Goal: Task Accomplishment & Management: Manage account settings

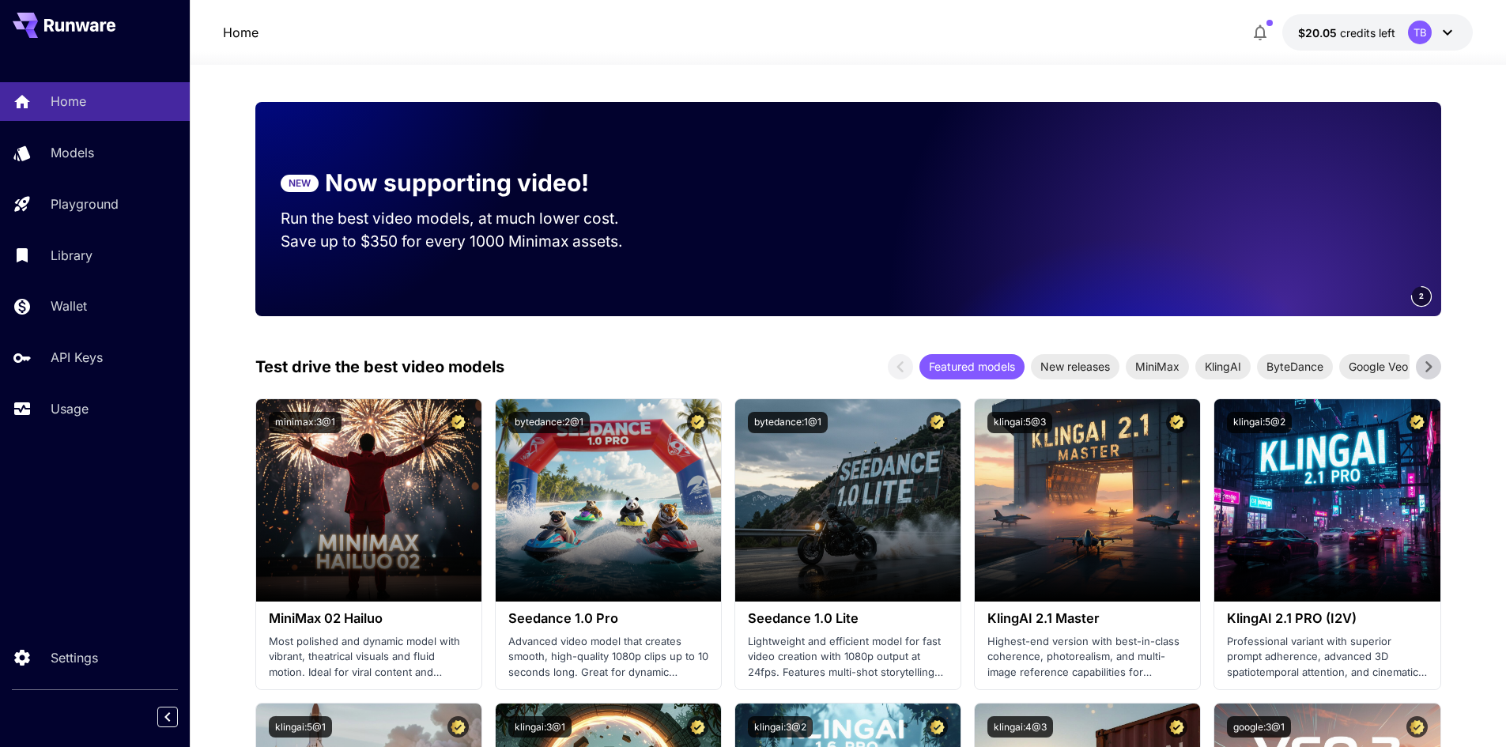
scroll to position [237, 0]
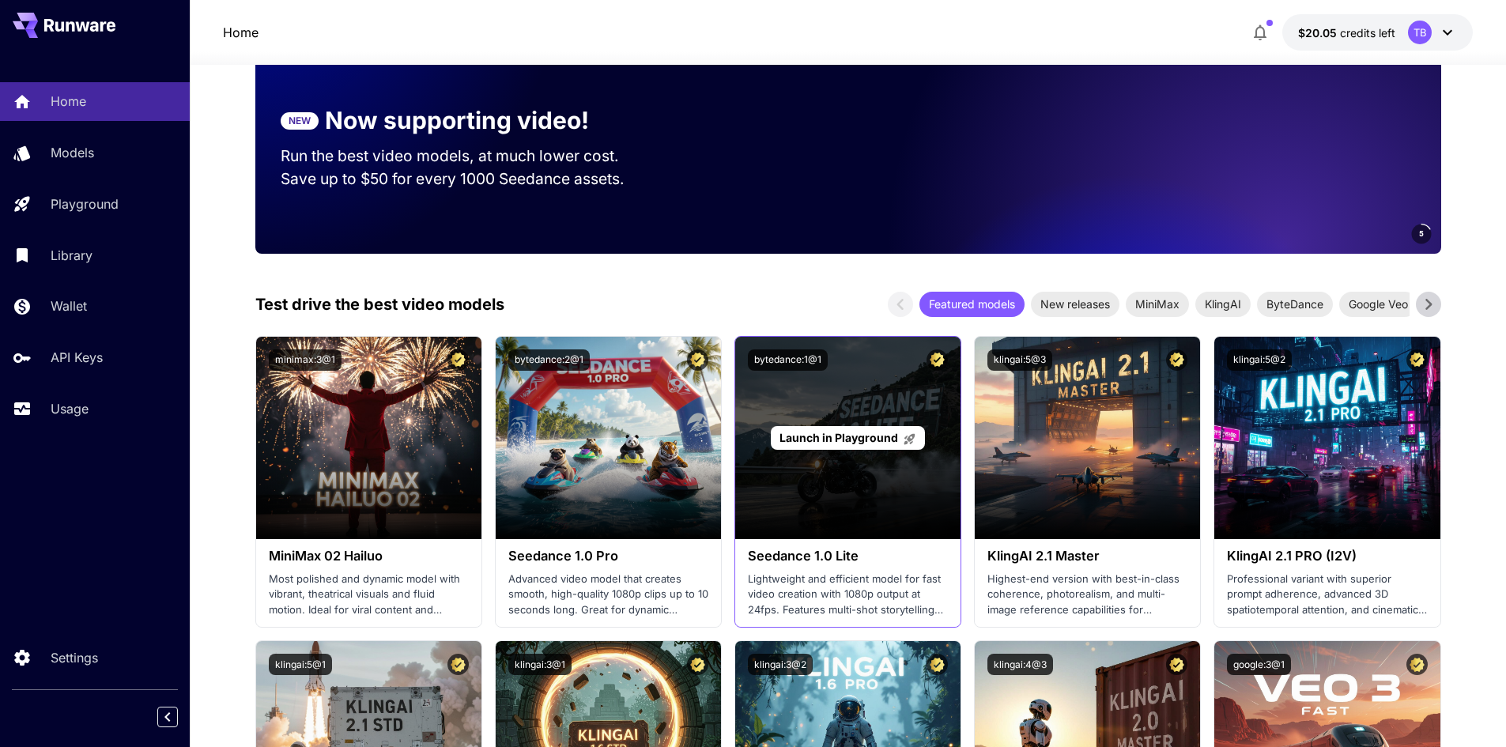
click at [819, 463] on div "Launch in Playground" at bounding box center [847, 438] width 225 height 202
click at [843, 439] on span "Launch in Playground" at bounding box center [838, 437] width 119 height 13
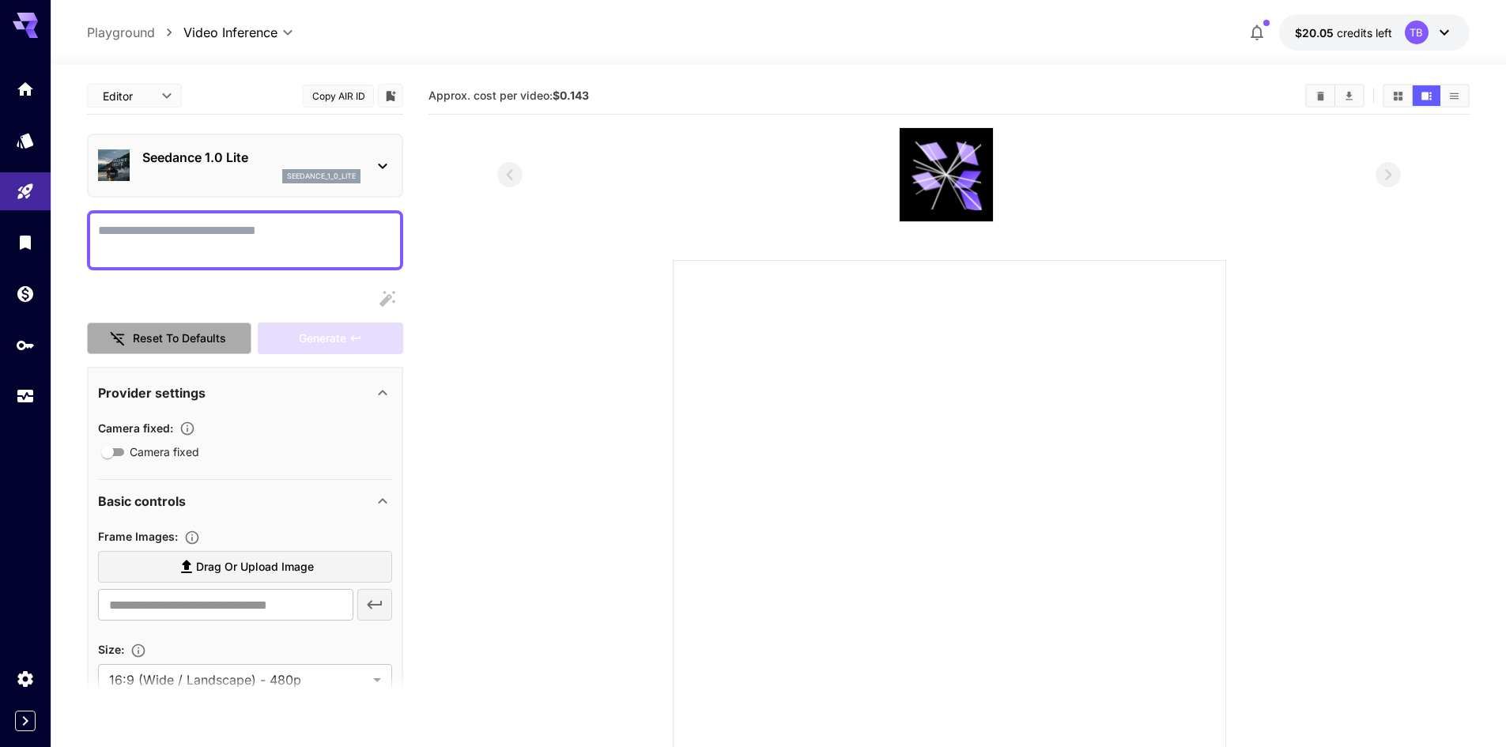
click at [210, 338] on button "Reset to defaults" at bounding box center [169, 339] width 164 height 32
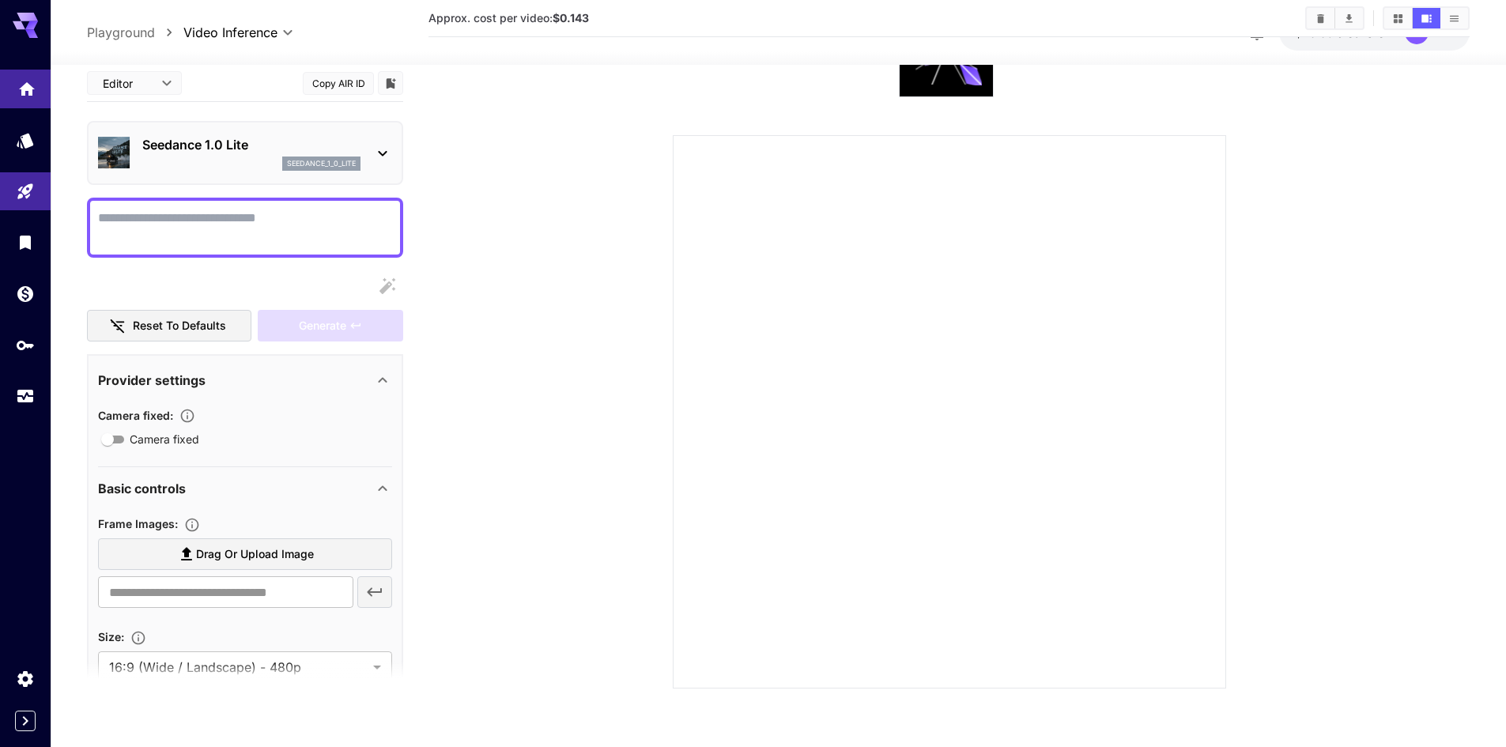
click at [25, 81] on icon "Home" at bounding box center [27, 83] width 16 height 13
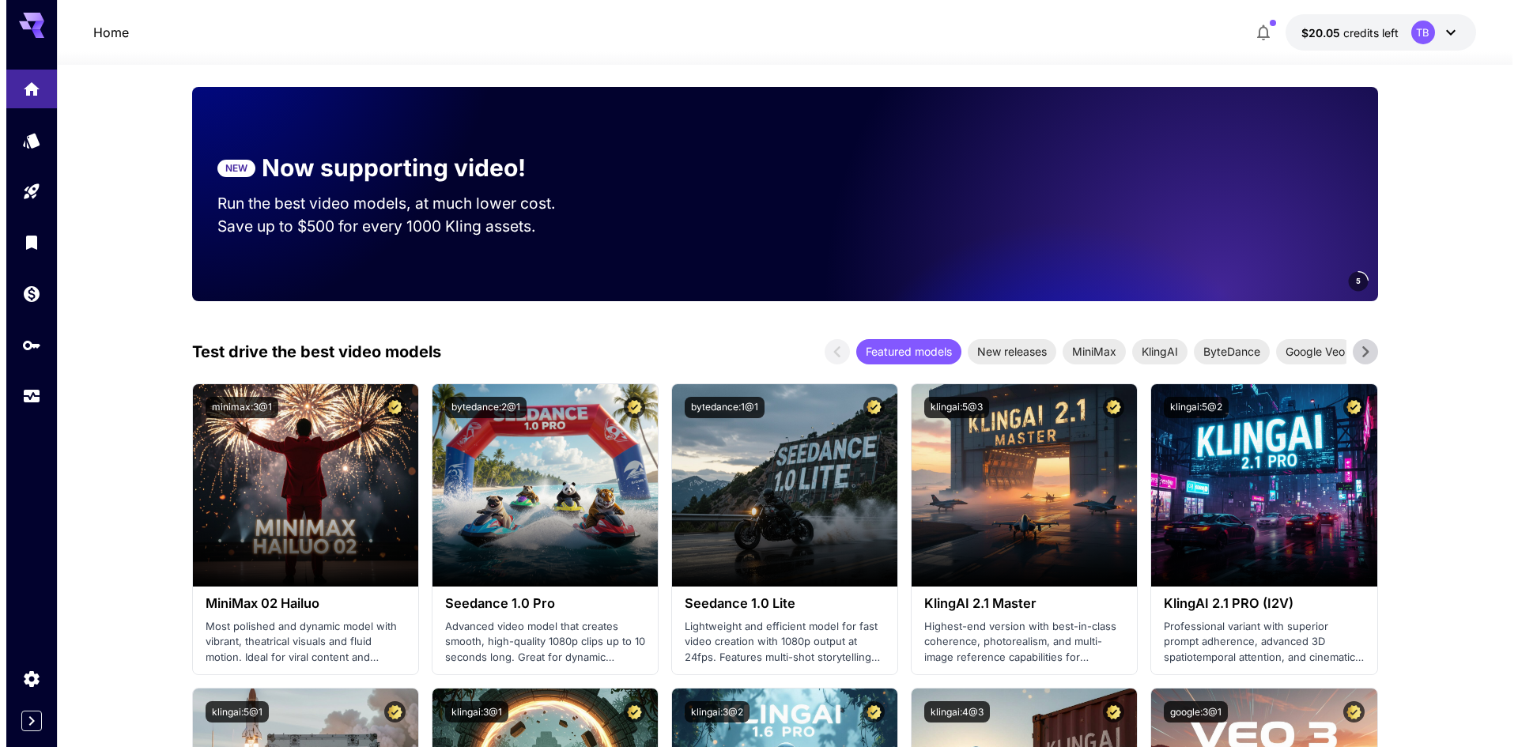
scroll to position [204, 0]
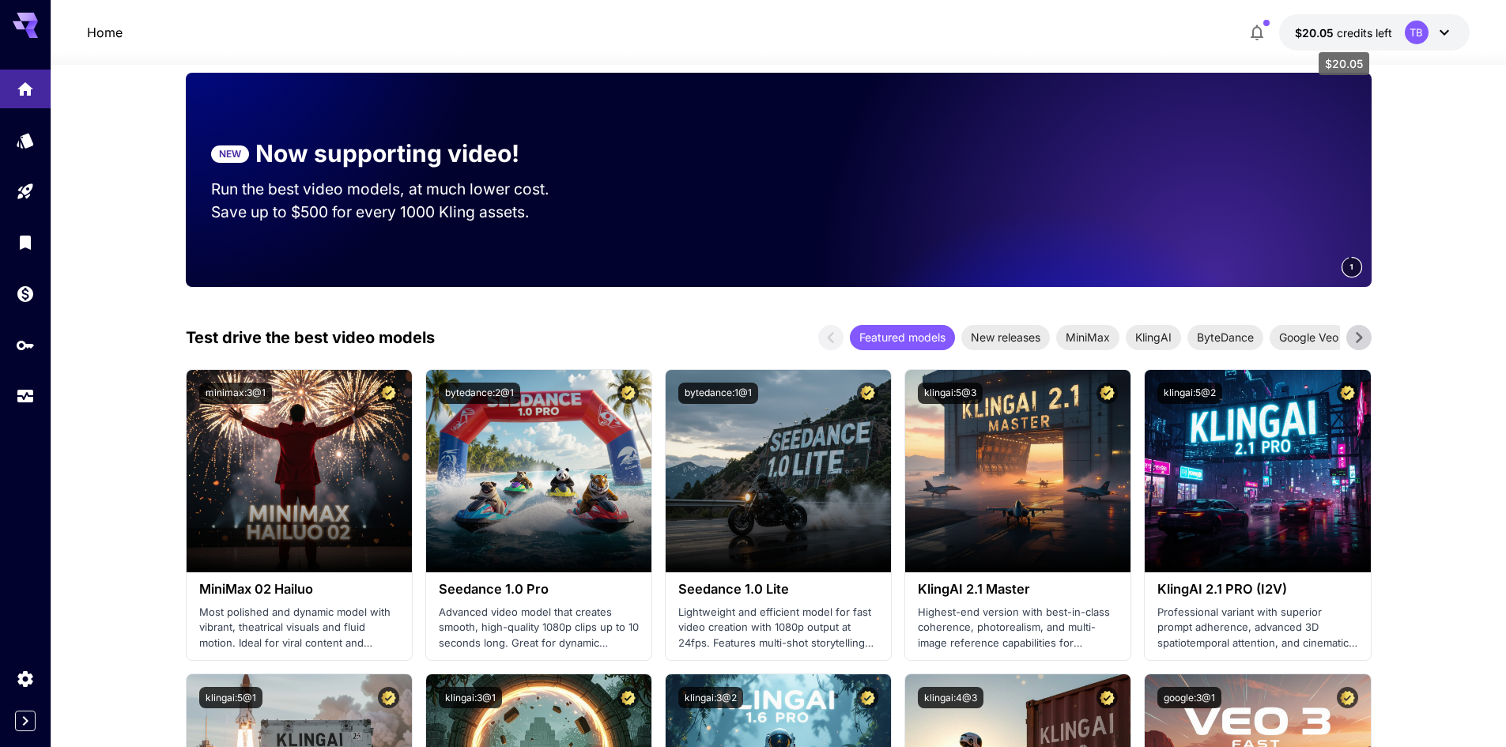
click at [1321, 35] on span "$20.05" at bounding box center [1316, 32] width 42 height 13
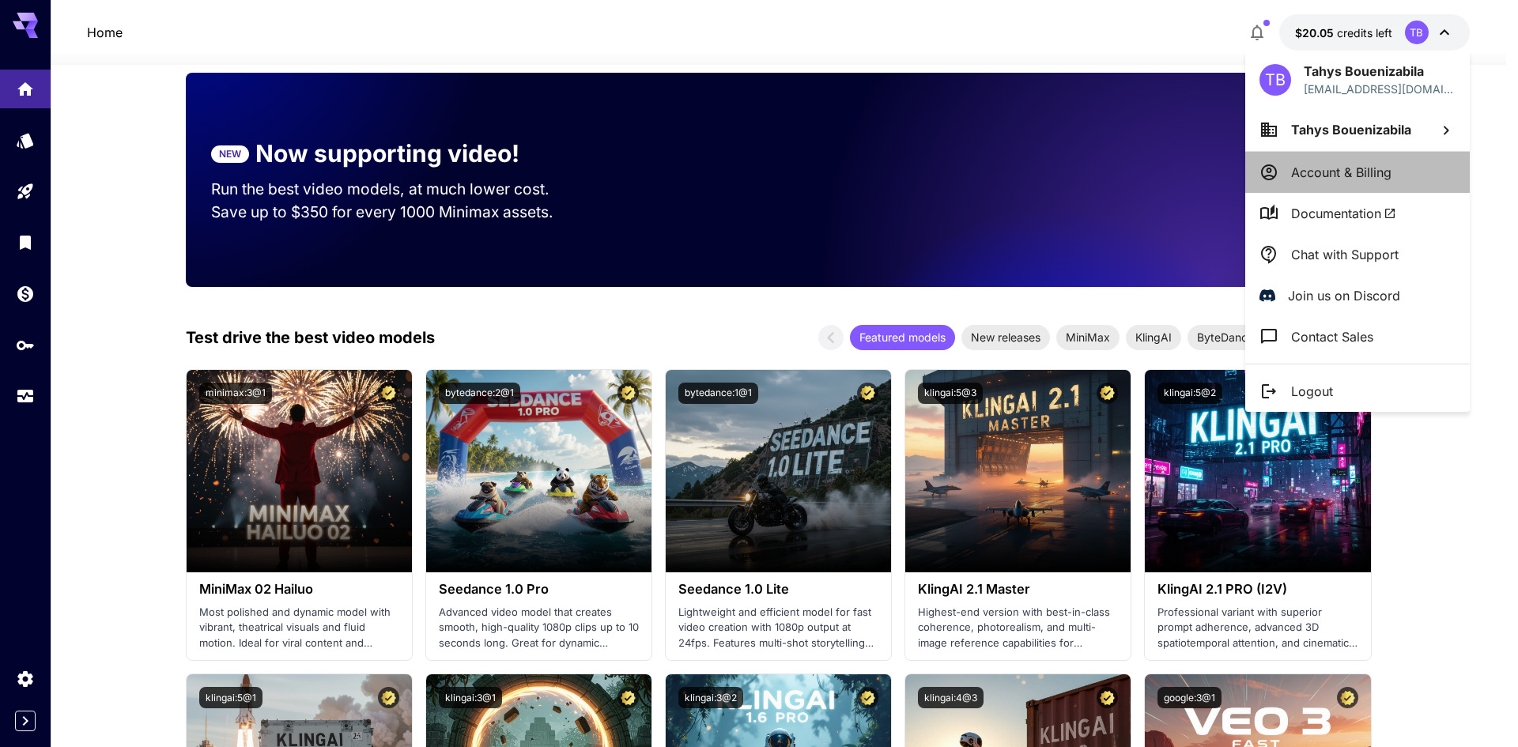
click at [1379, 173] on p "Account & Billing" at bounding box center [1341, 172] width 100 height 19
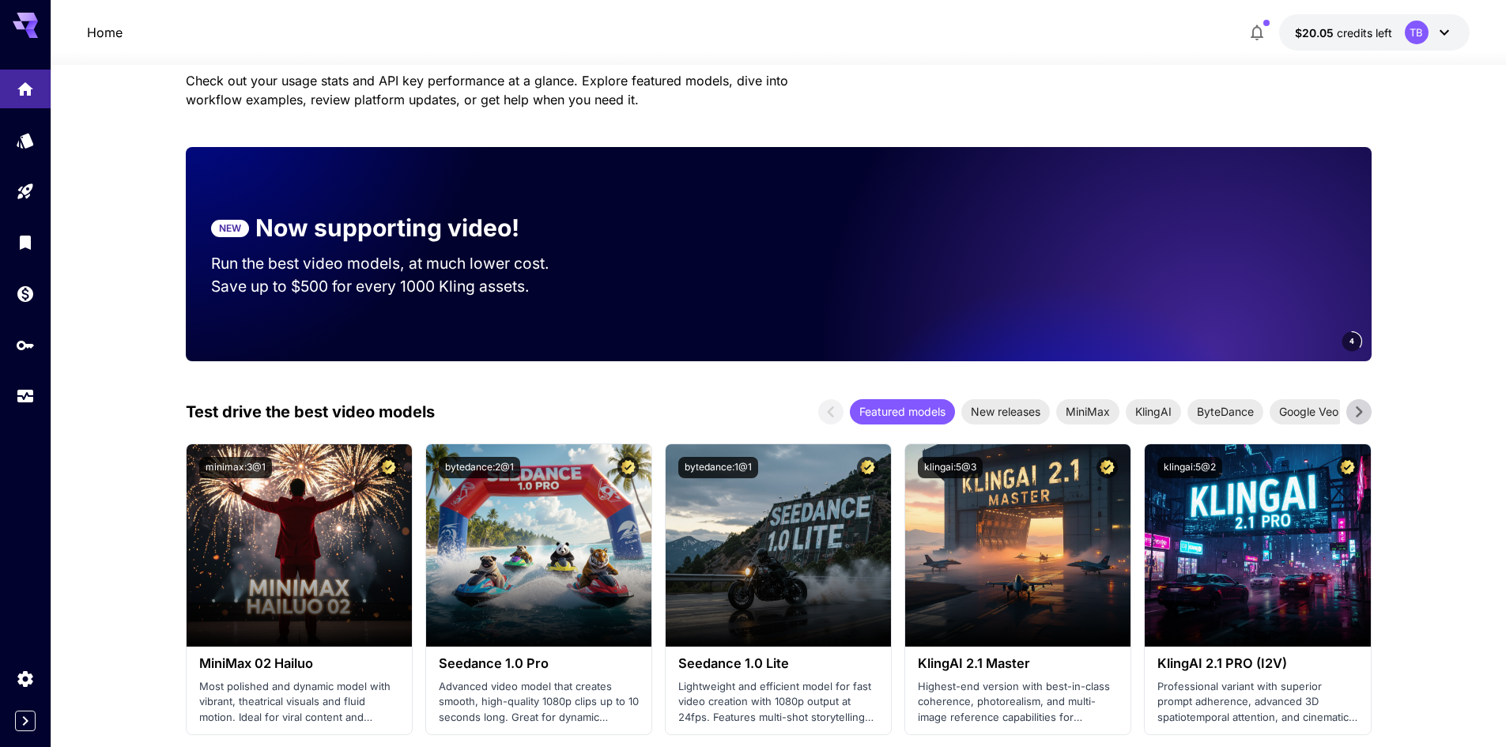
scroll to position [125, 0]
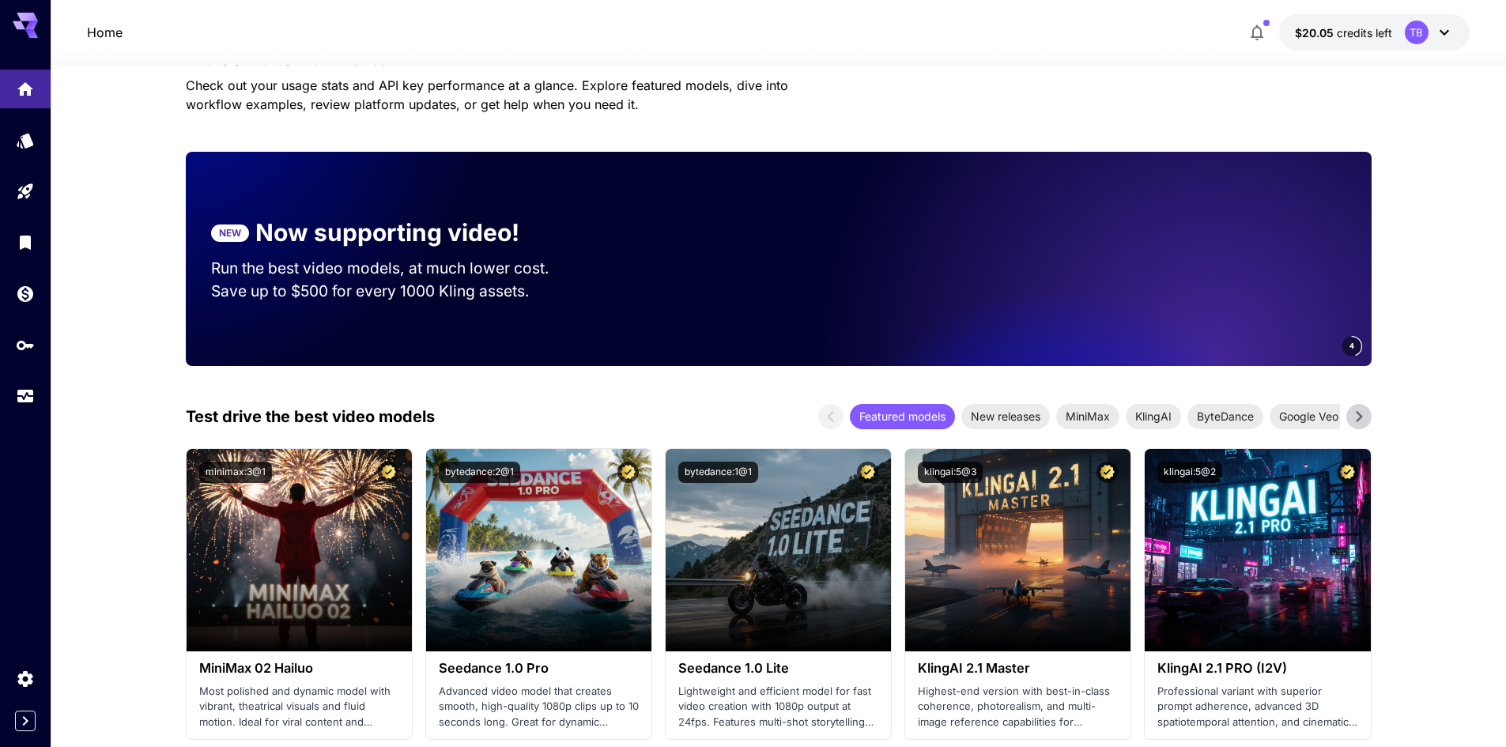
click at [1340, 45] on button "$20.05 credits left TB" at bounding box center [1374, 32] width 191 height 36
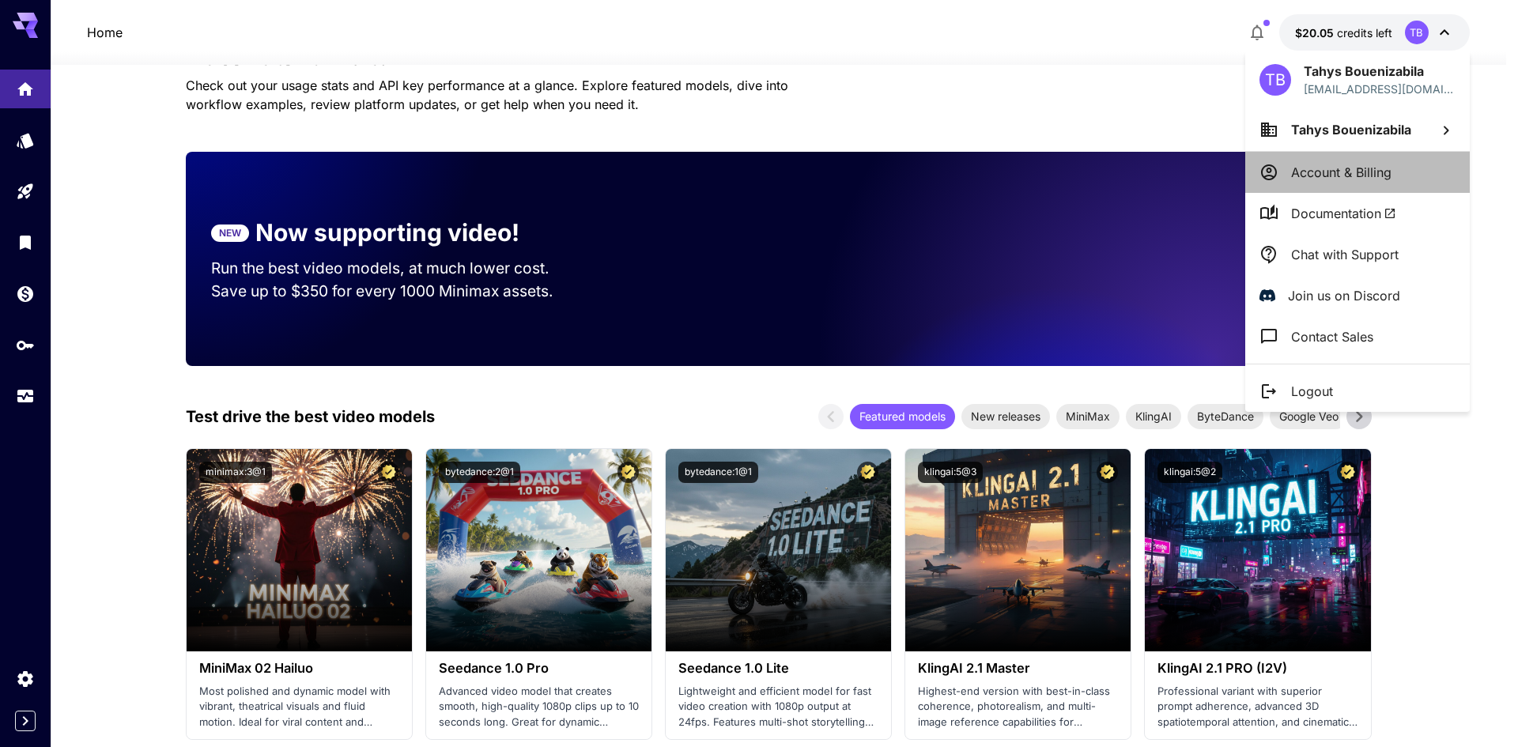
click at [1353, 164] on p "Account & Billing" at bounding box center [1341, 172] width 100 height 19
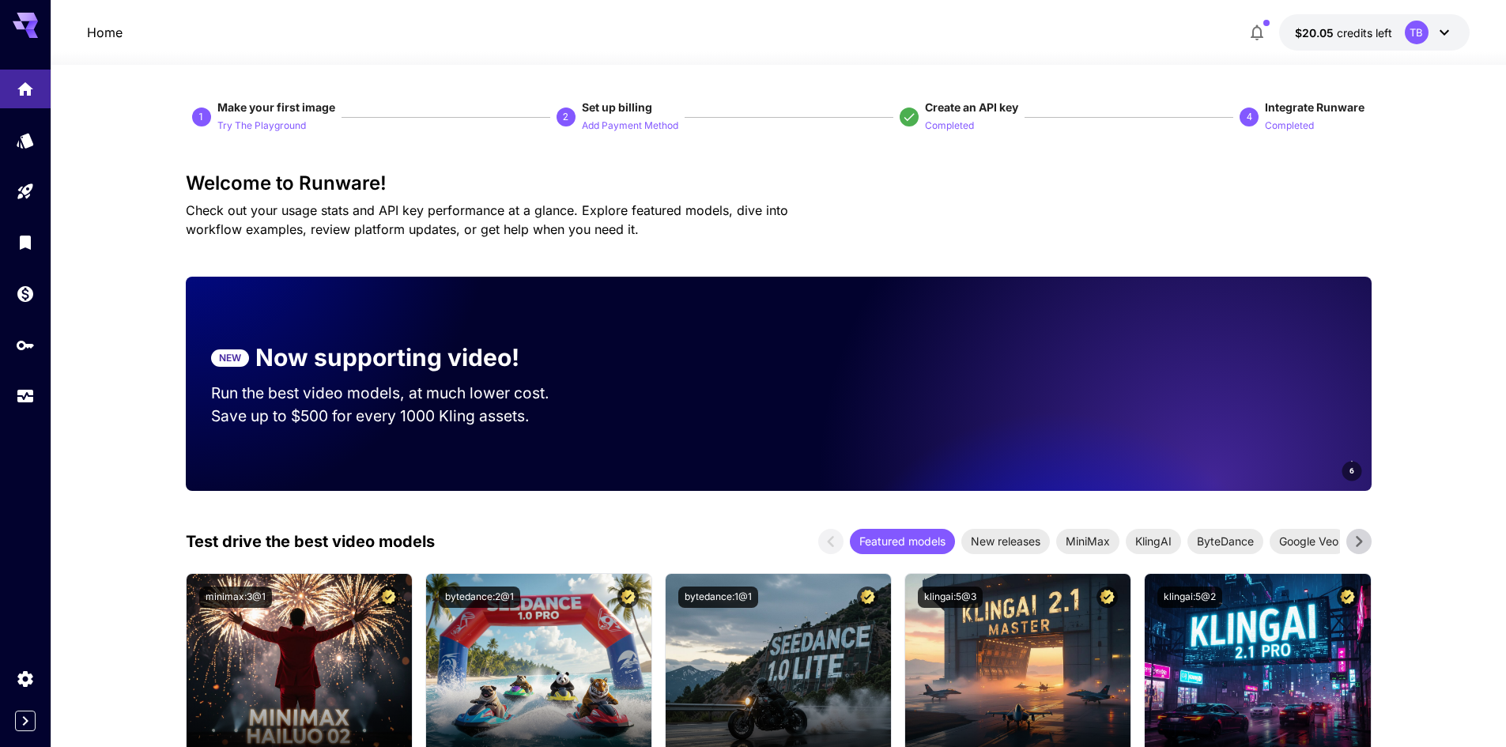
scroll to position [125, 0]
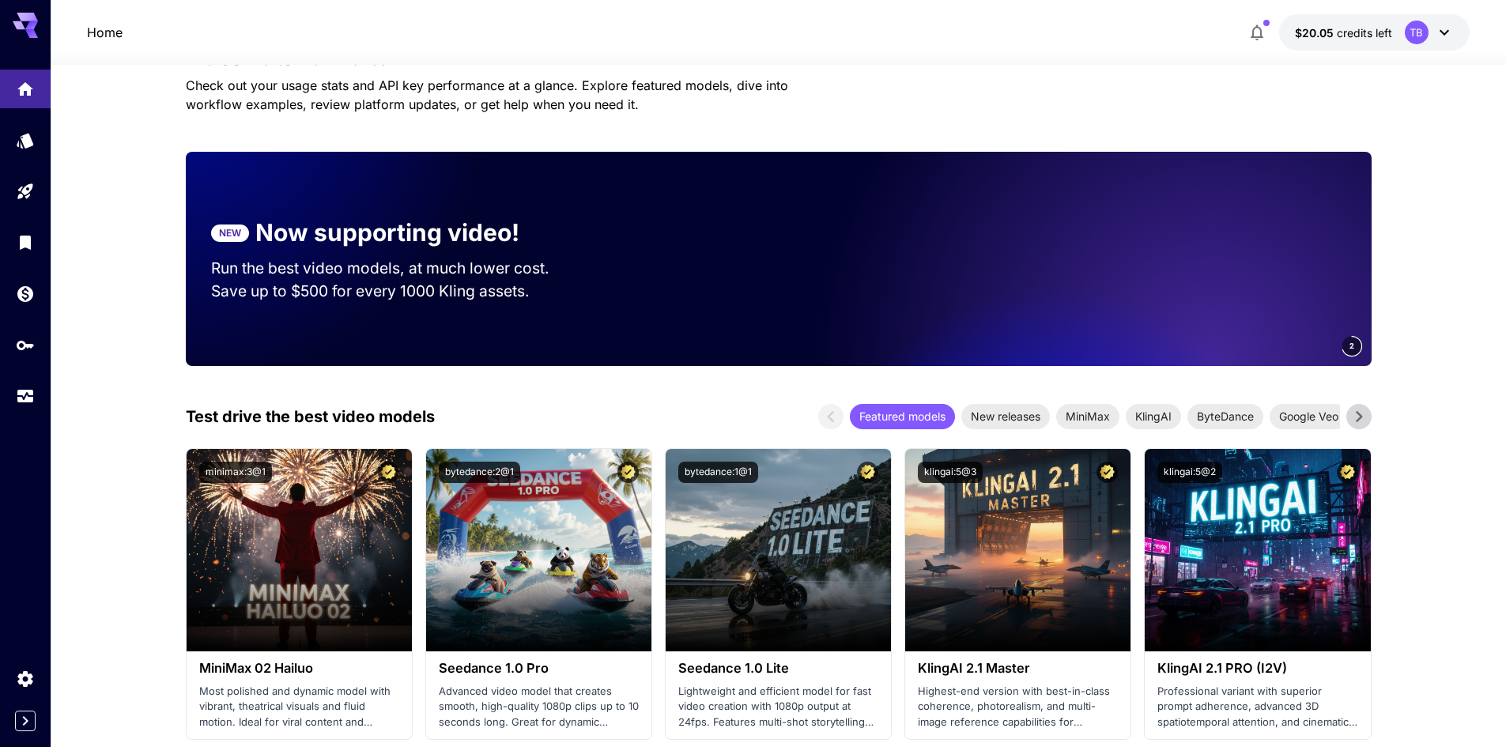
click at [1342, 32] on span "credits left" at bounding box center [1364, 32] width 55 height 13
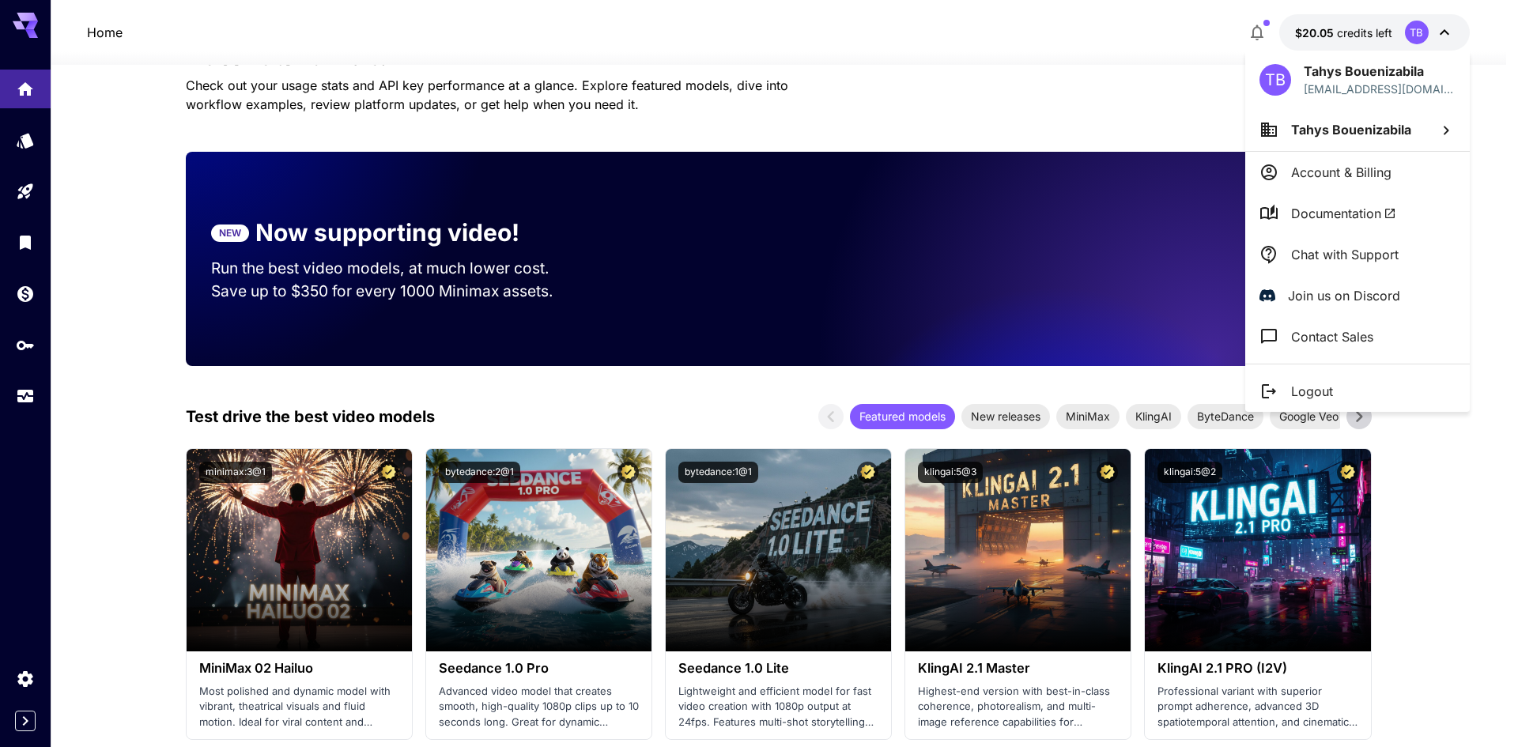
click at [1372, 249] on p "Chat with Support" at bounding box center [1345, 254] width 108 height 19
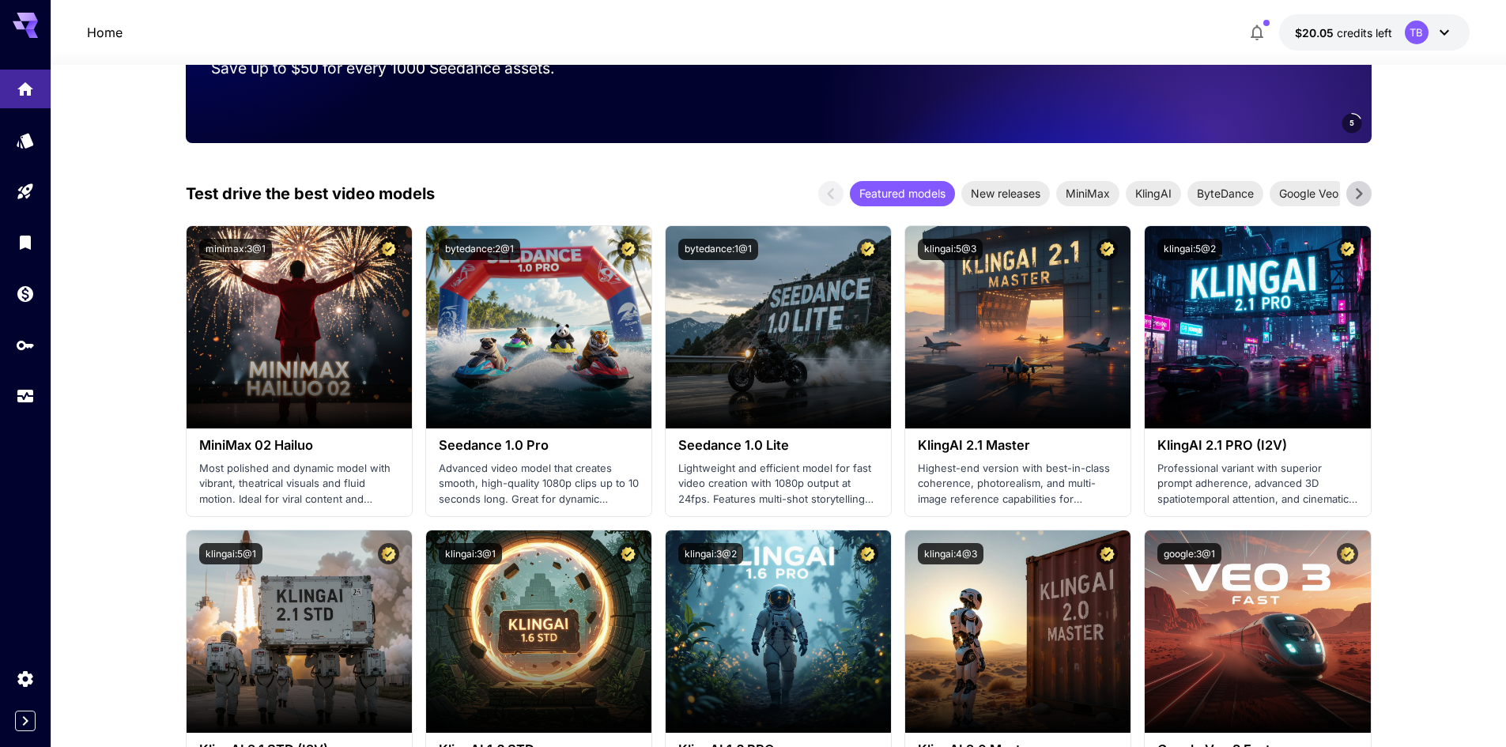
scroll to position [362, 0]
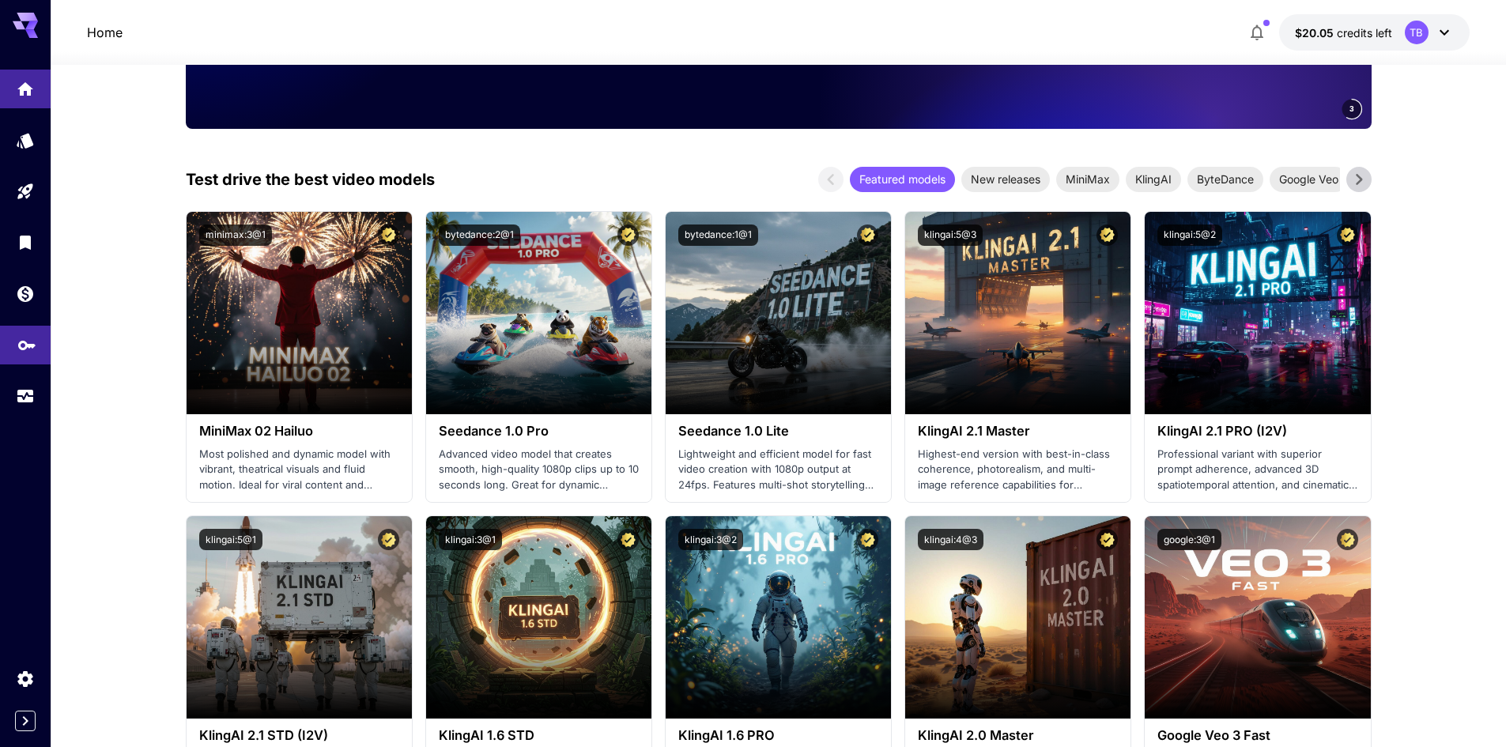
click at [23, 354] on link at bounding box center [25, 345] width 51 height 39
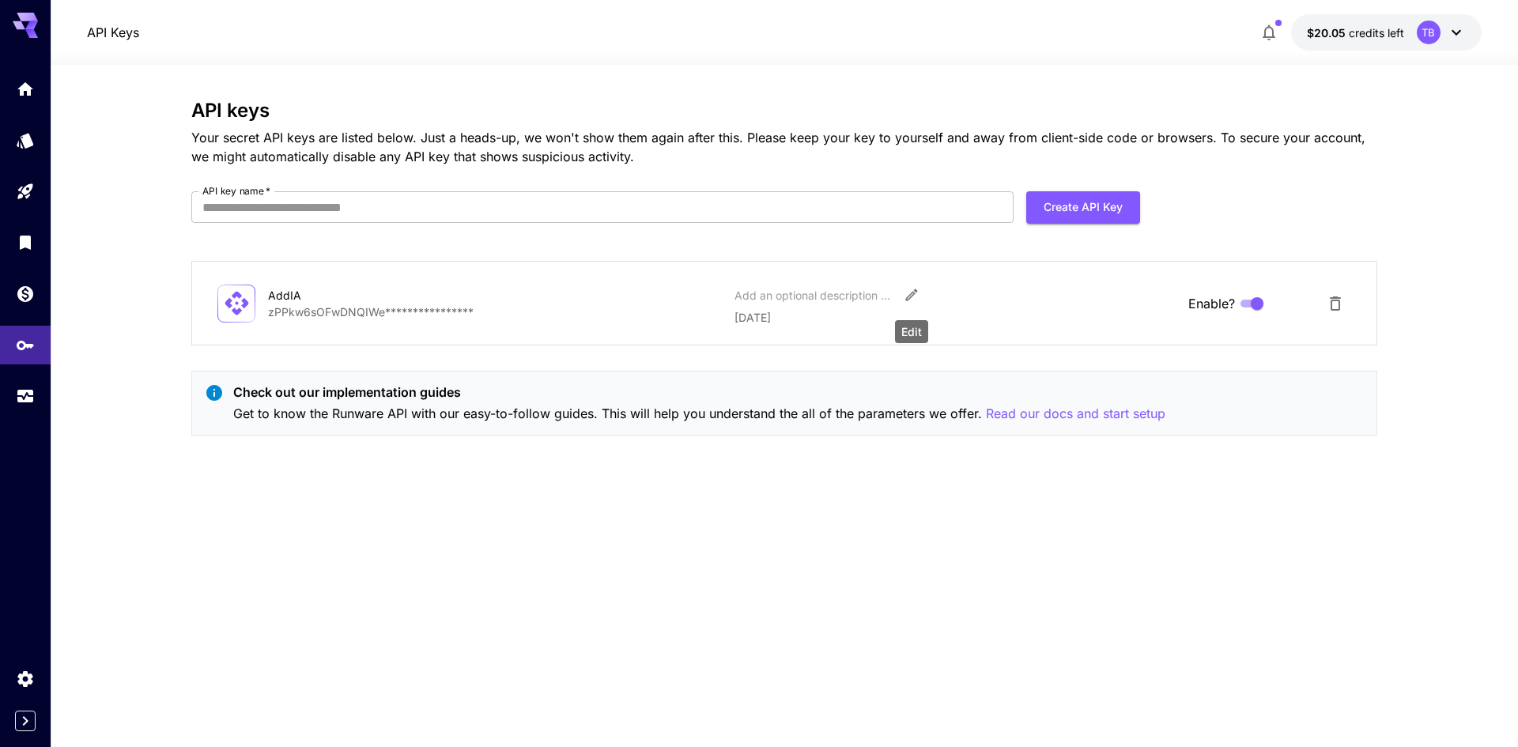
click at [905, 300] on icon "Edit" at bounding box center [912, 295] width 16 height 16
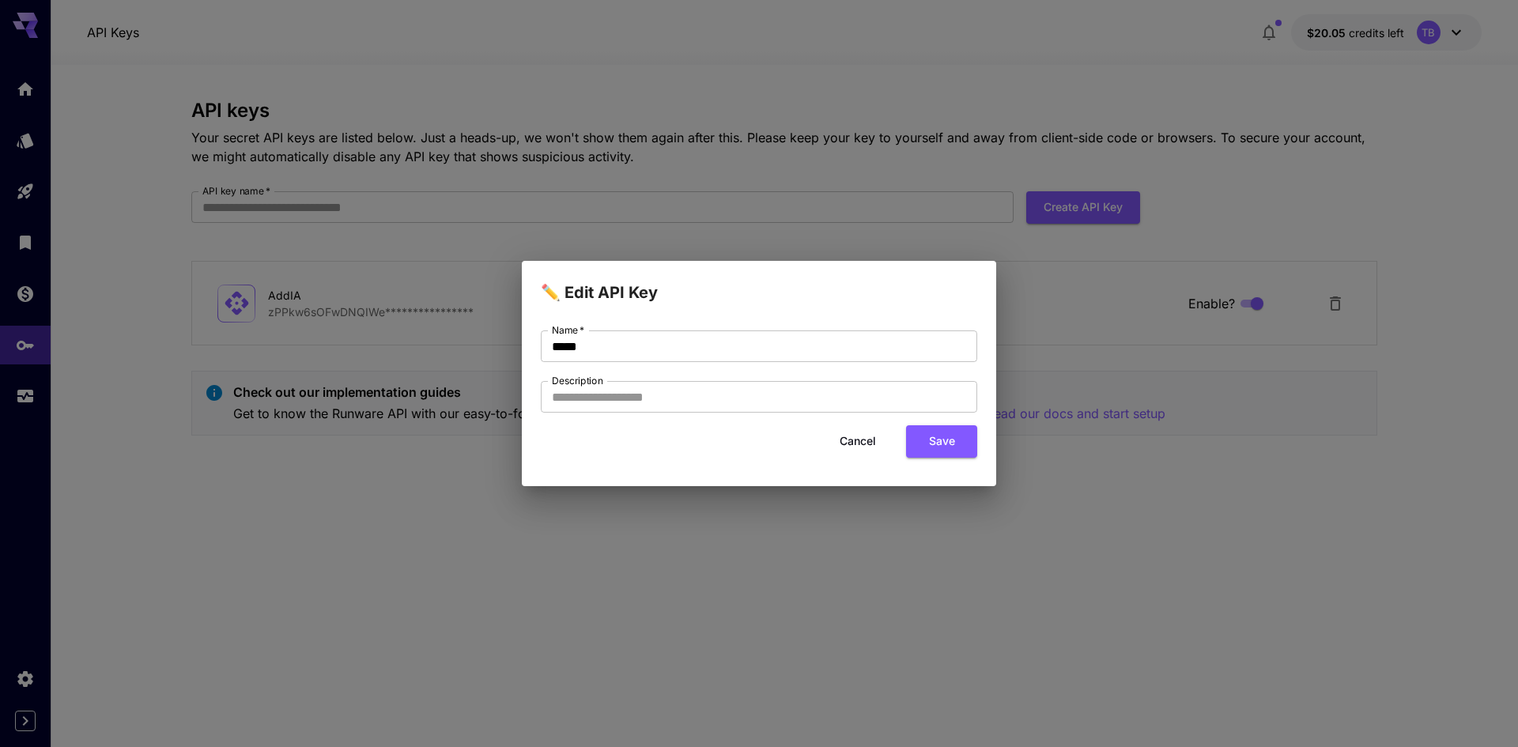
click at [844, 553] on div "✏️ Edit API Key Name   * ***** Name   * Description Description Cancel Save" at bounding box center [759, 373] width 1518 height 747
click at [854, 444] on button "Cancel" at bounding box center [857, 441] width 71 height 32
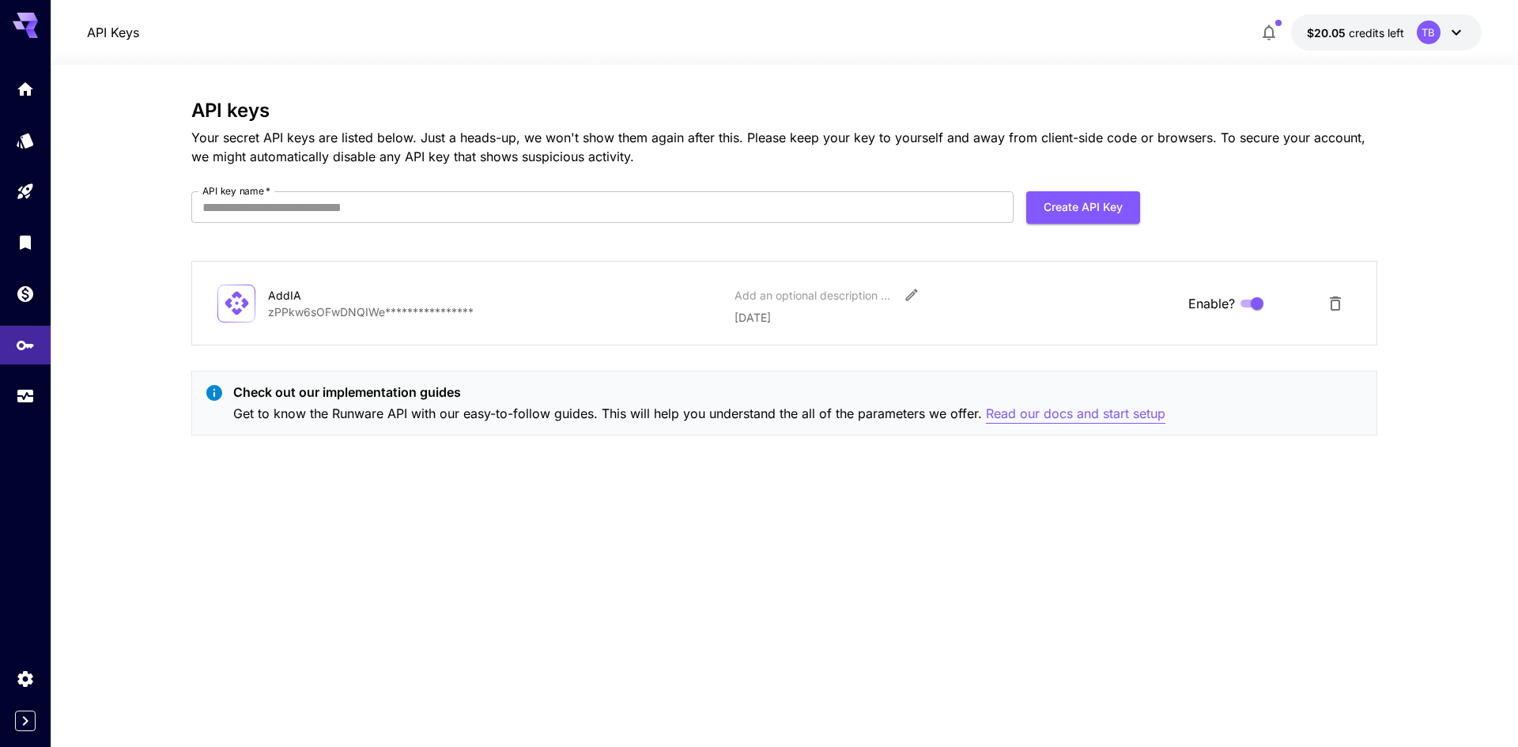
click at [1070, 413] on p "Read our docs and start setup" at bounding box center [1075, 414] width 179 height 20
click at [24, 95] on link at bounding box center [25, 89] width 51 height 39
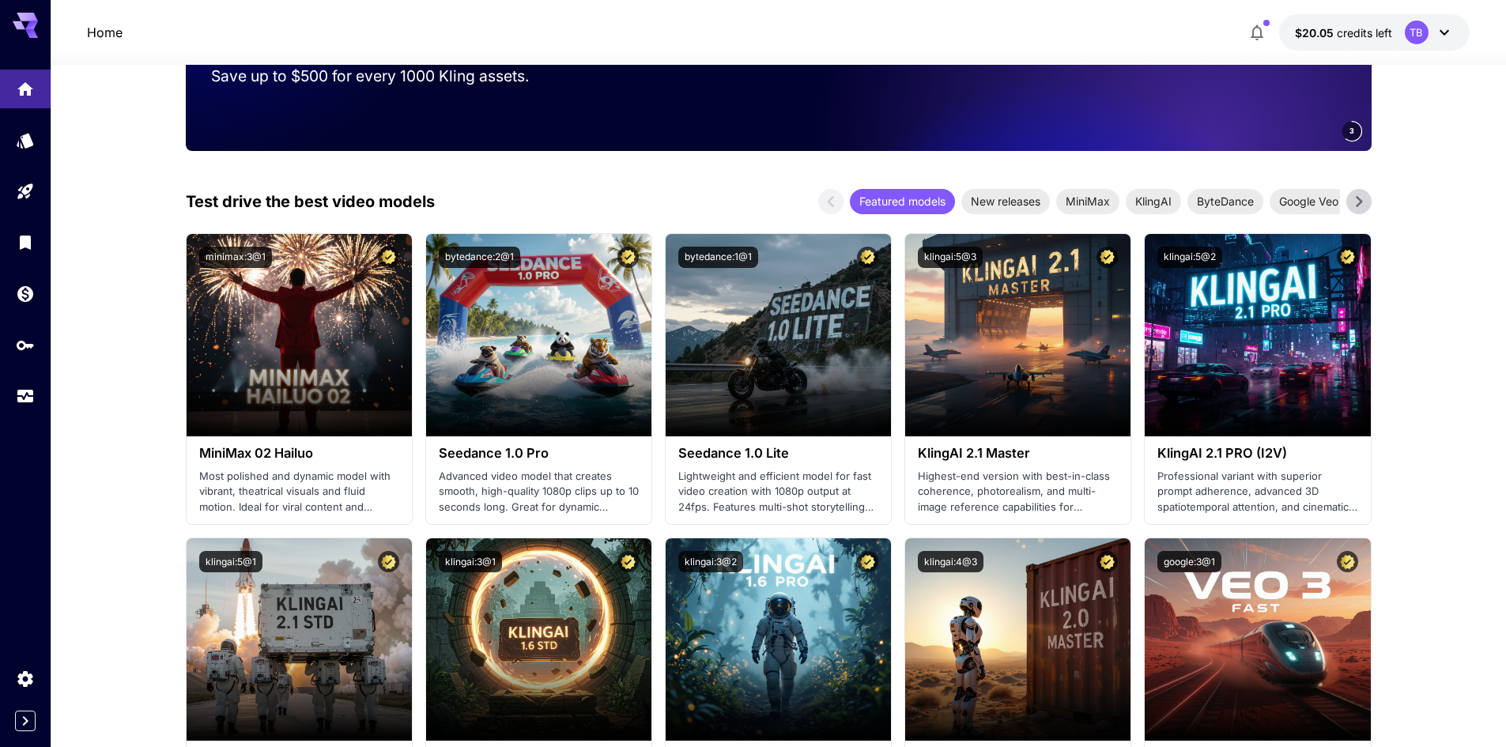
scroll to position [395, 0]
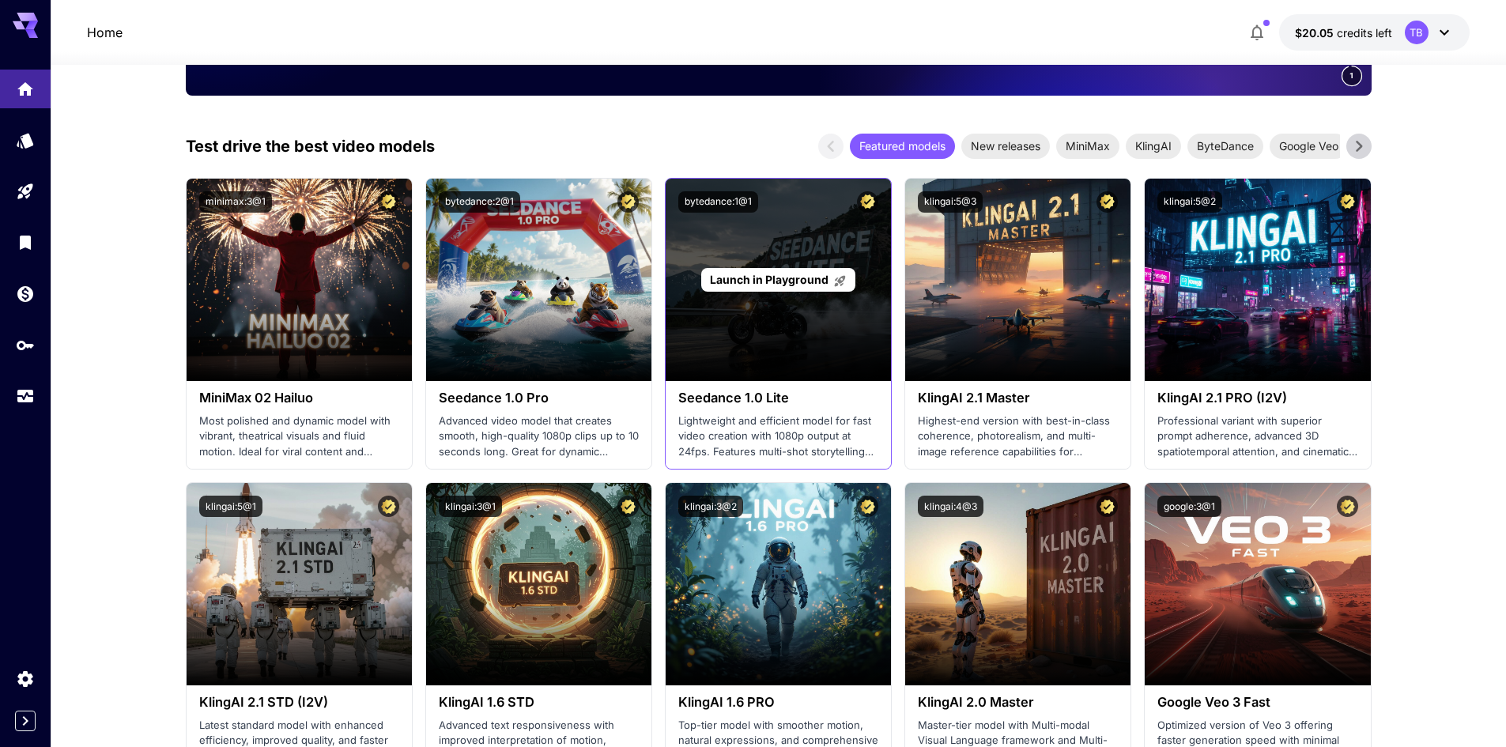
click at [782, 283] on span "Launch in Playground" at bounding box center [769, 279] width 119 height 13
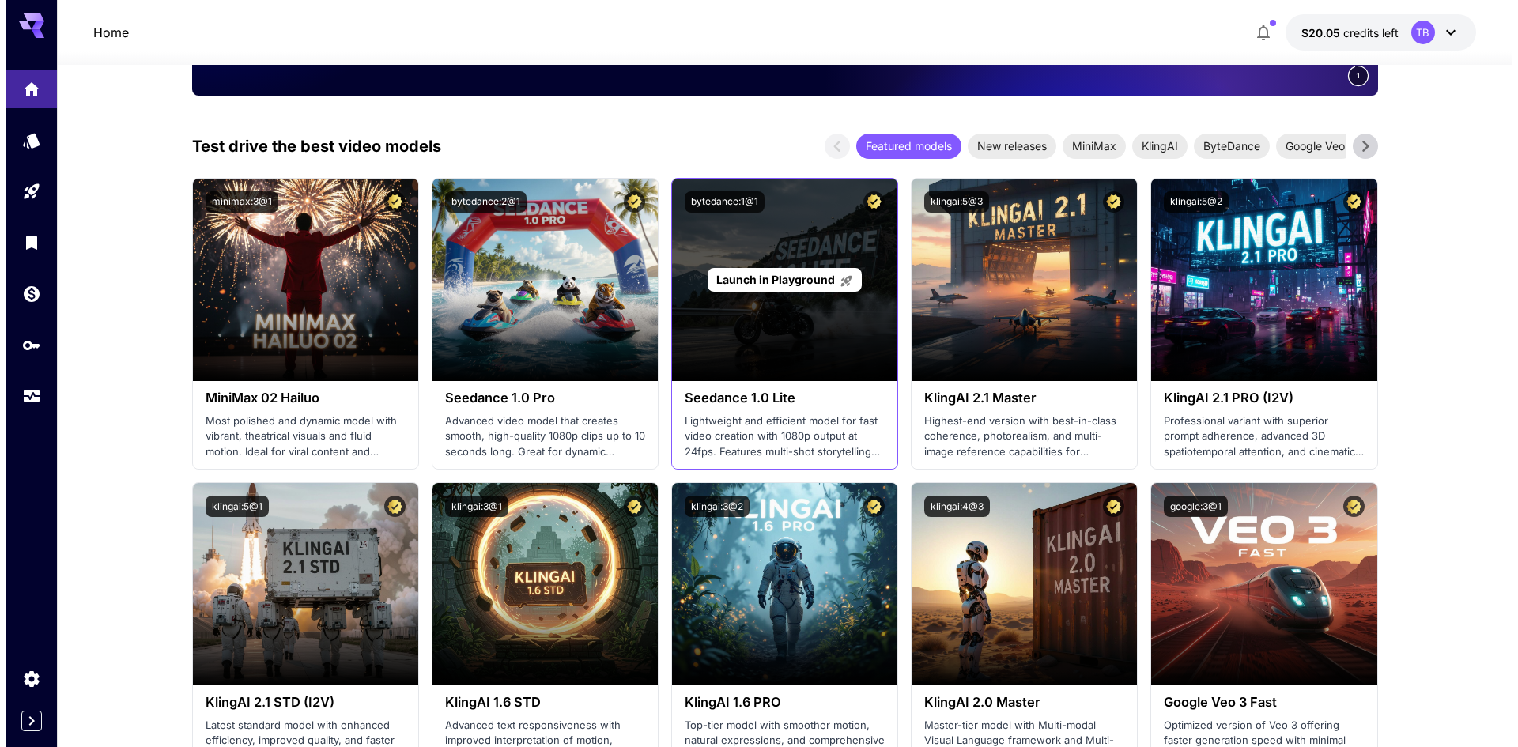
scroll to position [125, 0]
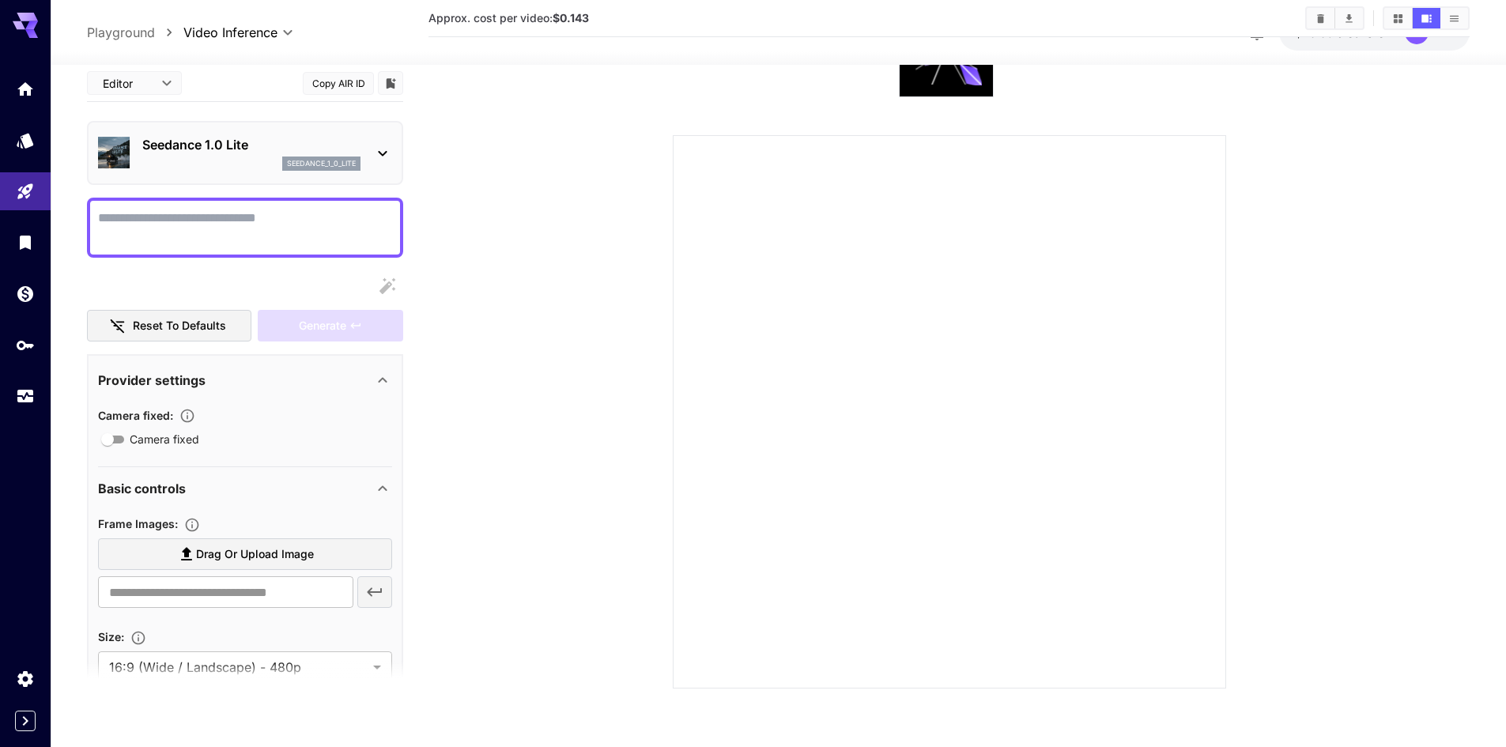
click at [214, 159] on div "seedance_1_0_lite" at bounding box center [251, 164] width 218 height 14
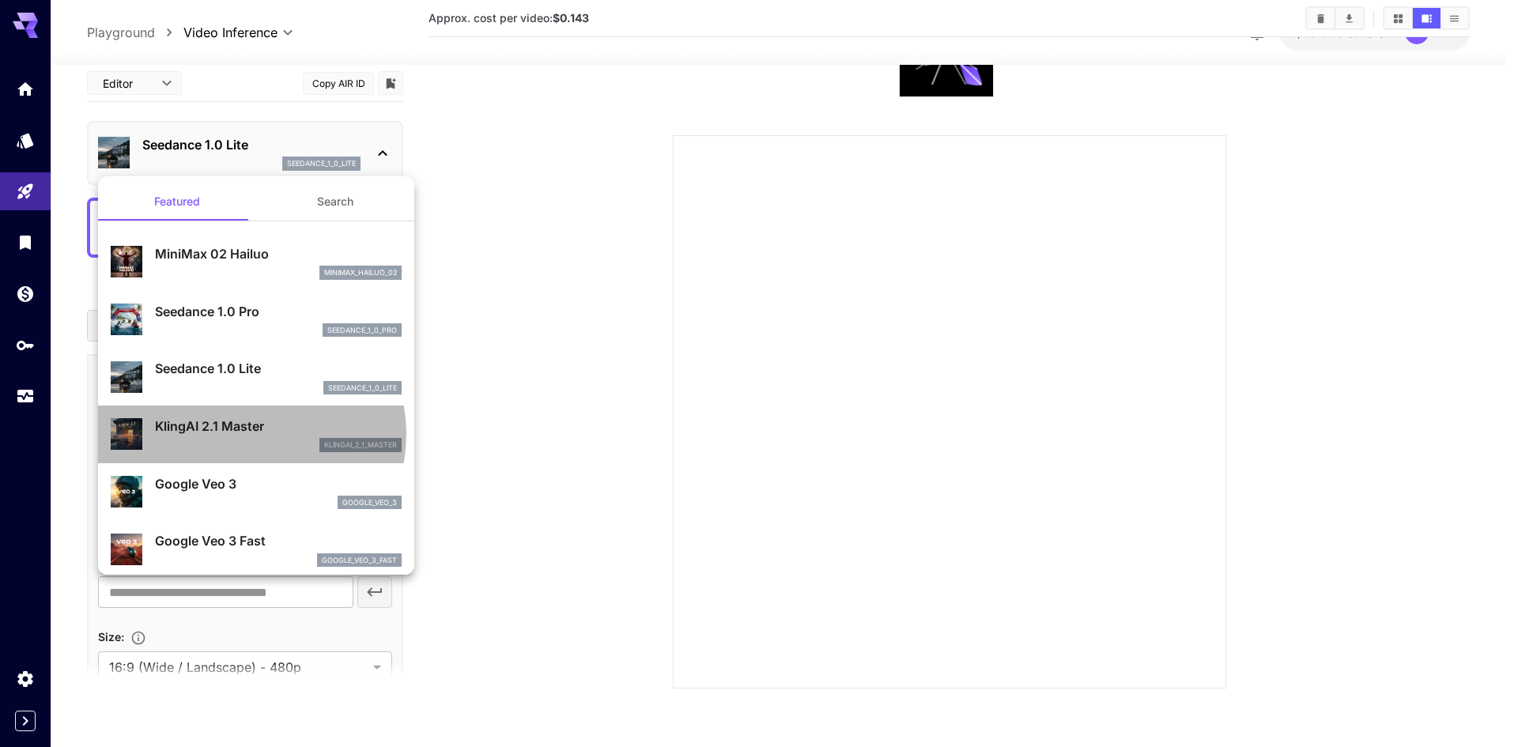
click at [248, 434] on p "KlingAI 2.1 Master" at bounding box center [278, 426] width 247 height 19
type input "**********"
type input "****"
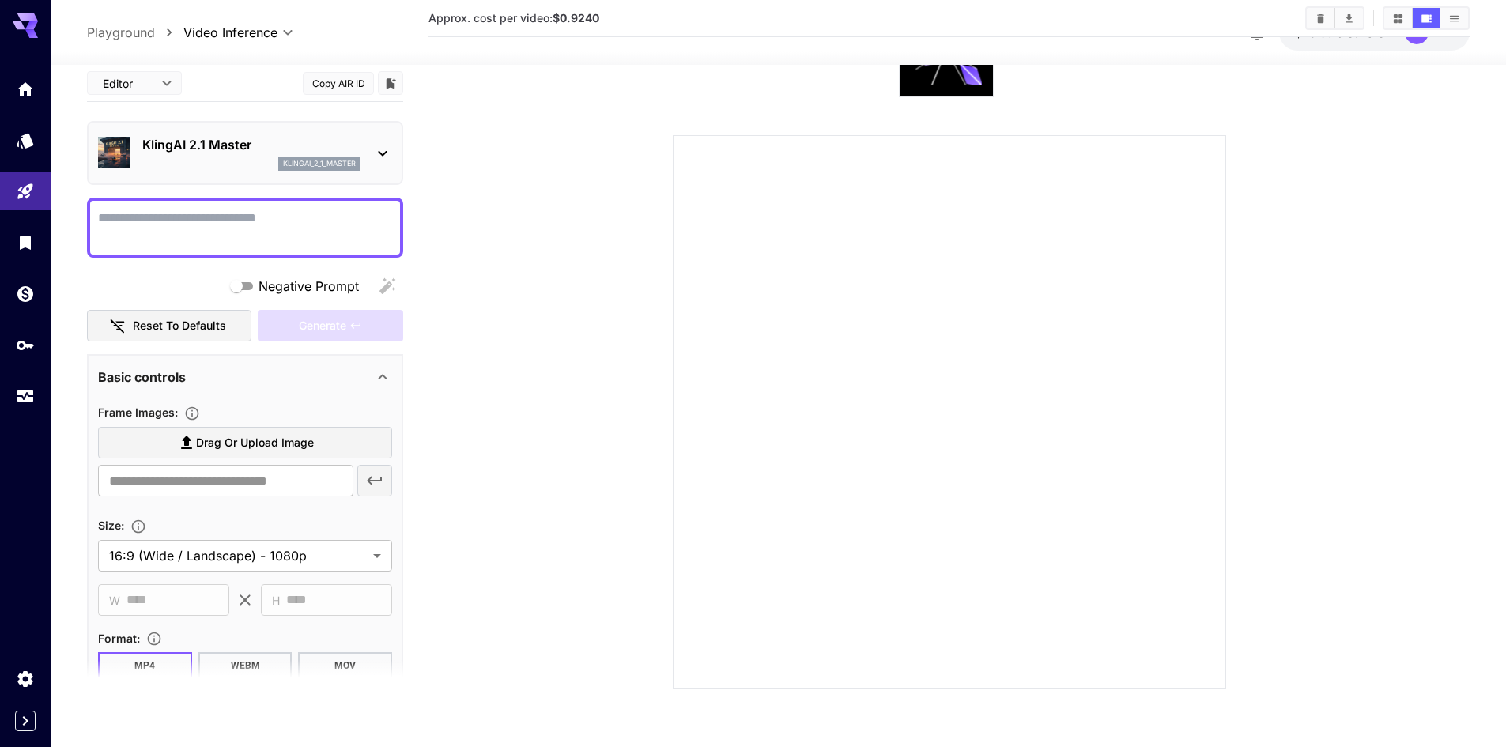
click at [298, 226] on textarea "Negative Prompt" at bounding box center [245, 227] width 294 height 38
click at [332, 141] on p "KlingAI 2.1 Master" at bounding box center [251, 144] width 218 height 19
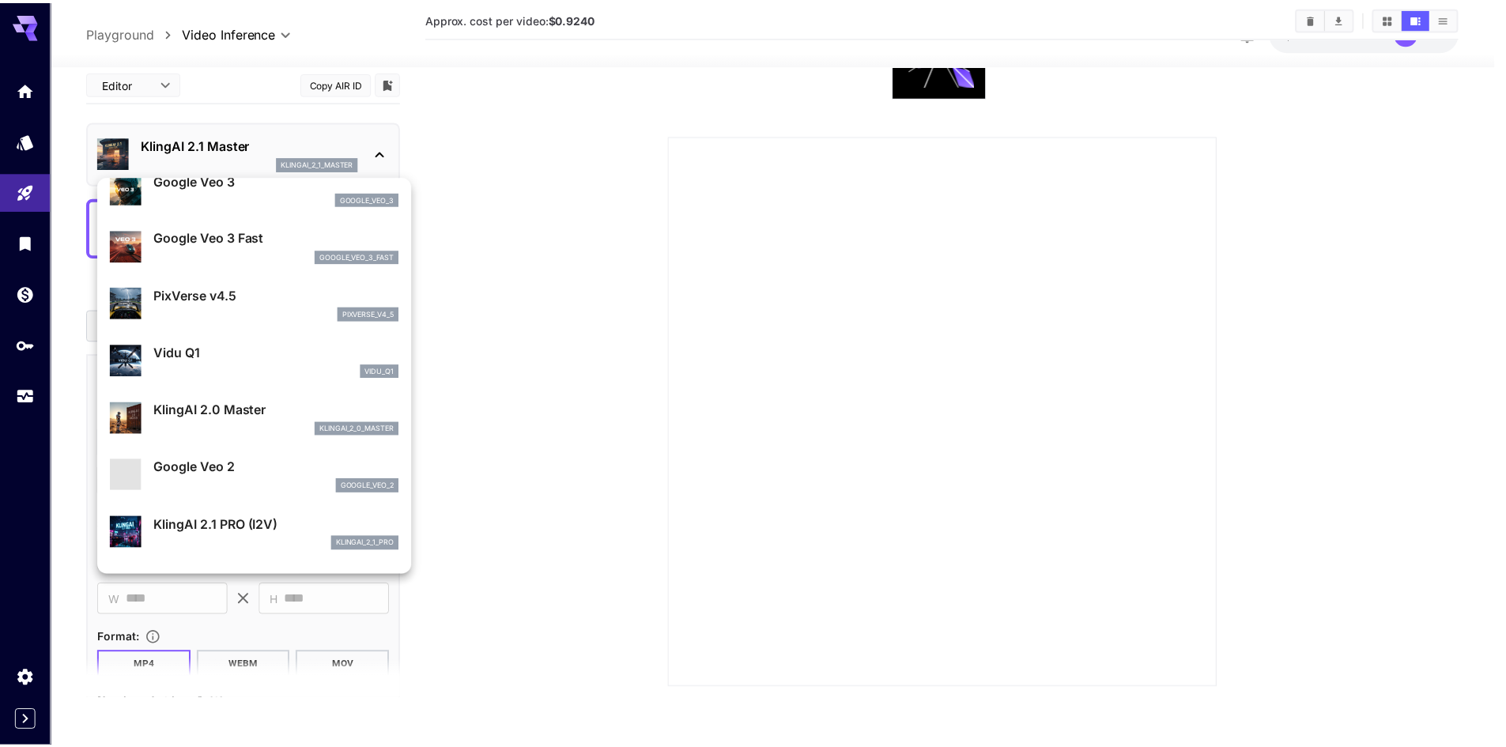
scroll to position [316, 0]
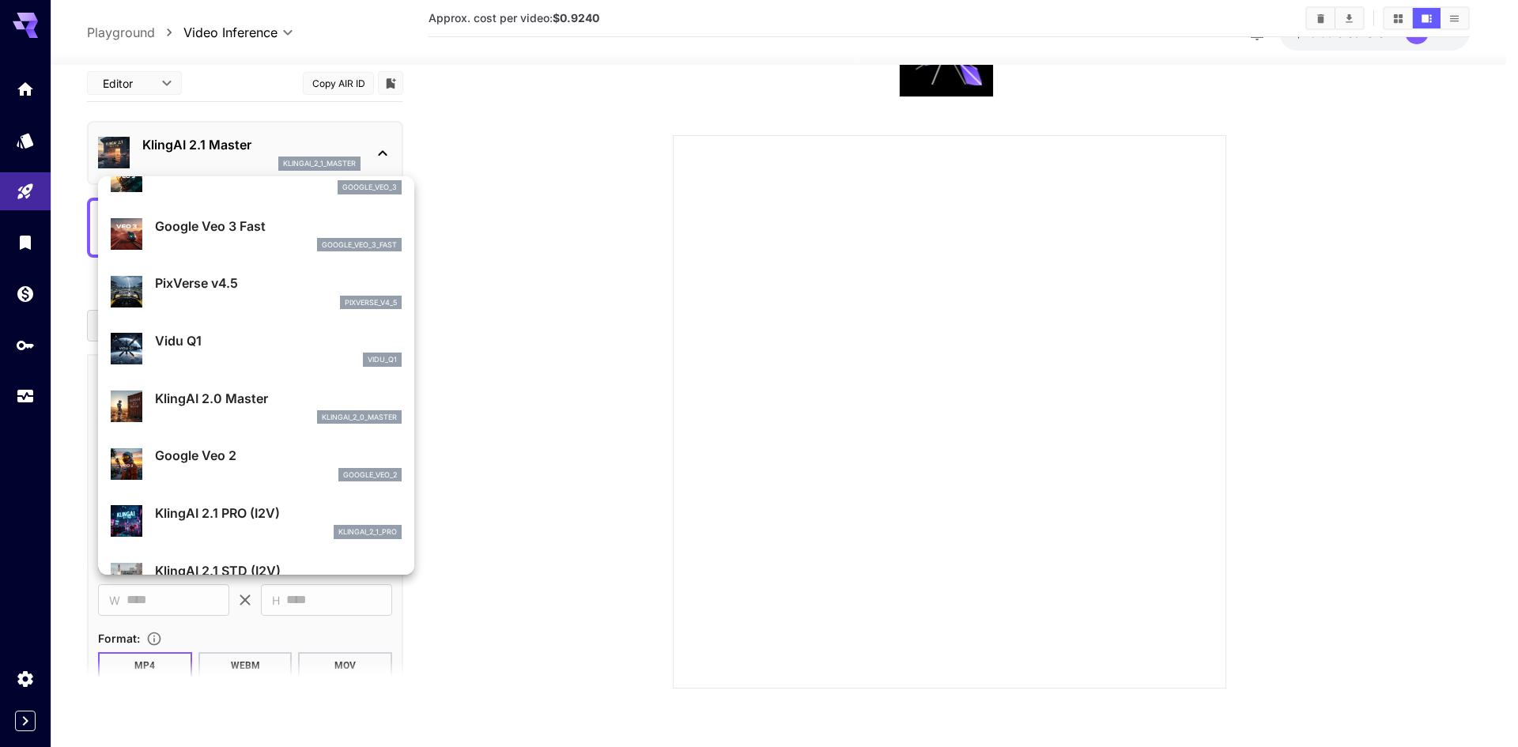
drag, startPoint x: 565, startPoint y: 224, endPoint x: 556, endPoint y: 227, distance: 10.0
click at [564, 225] on div at bounding box center [759, 373] width 1518 height 747
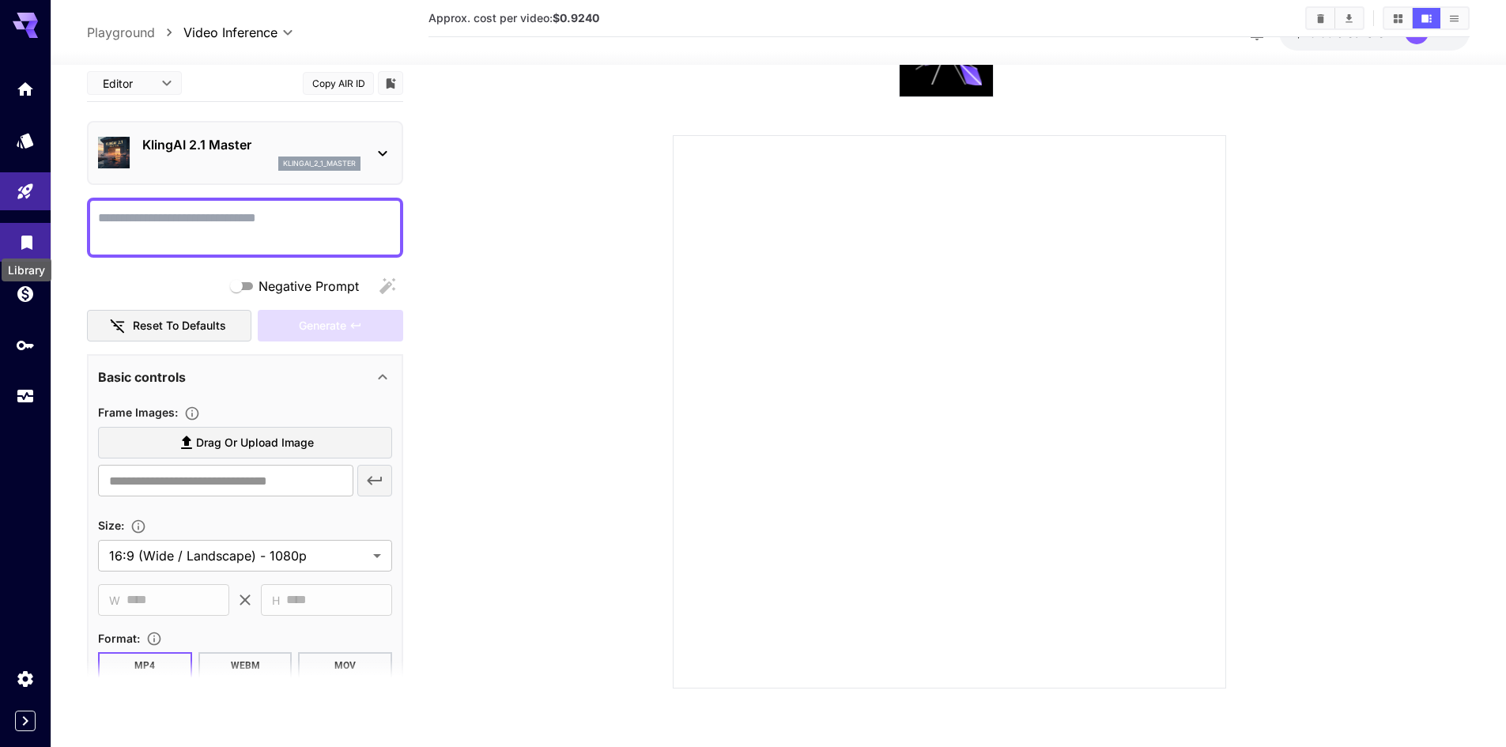
click at [24, 243] on icon "Library" at bounding box center [26, 239] width 11 height 14
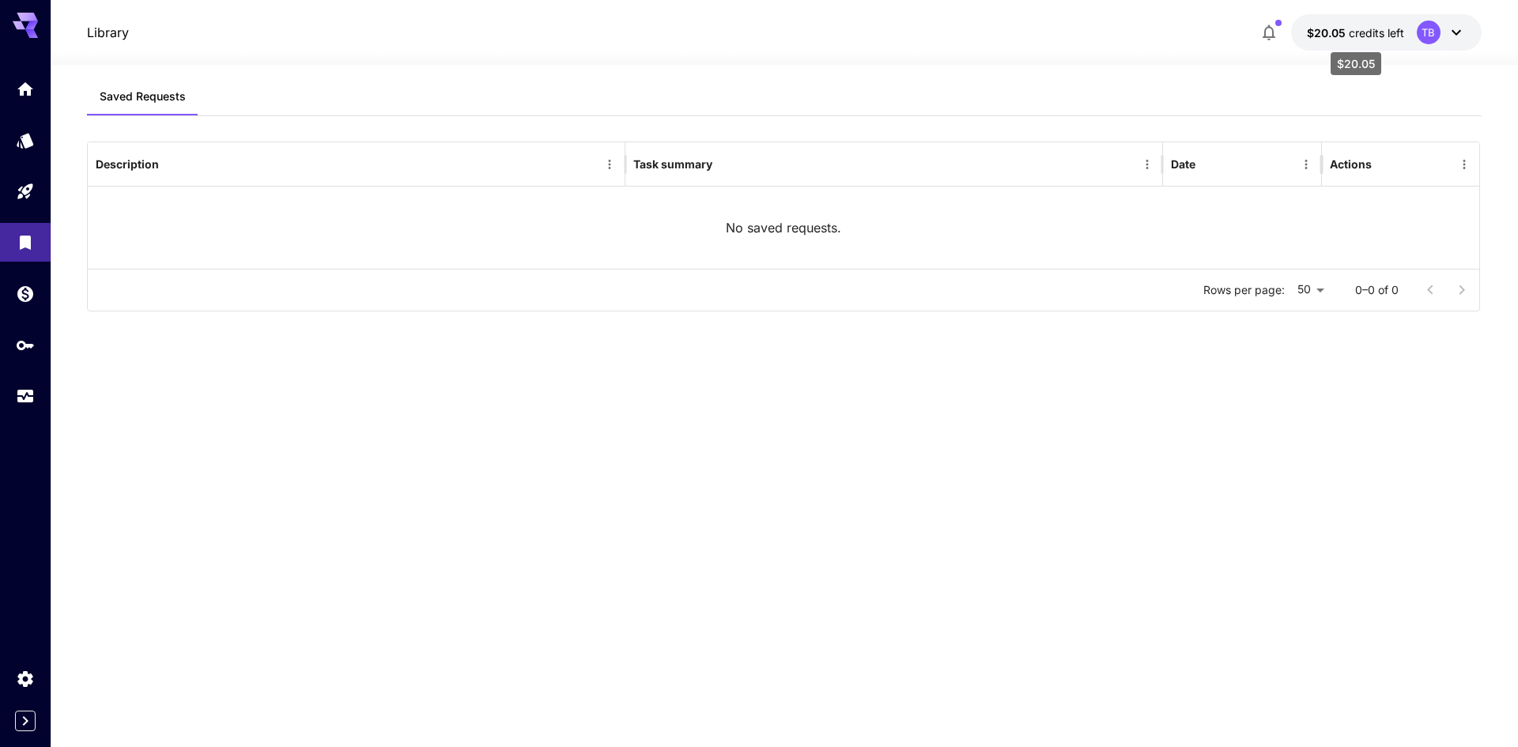
click at [1384, 33] on span "credits left" at bounding box center [1376, 32] width 55 height 13
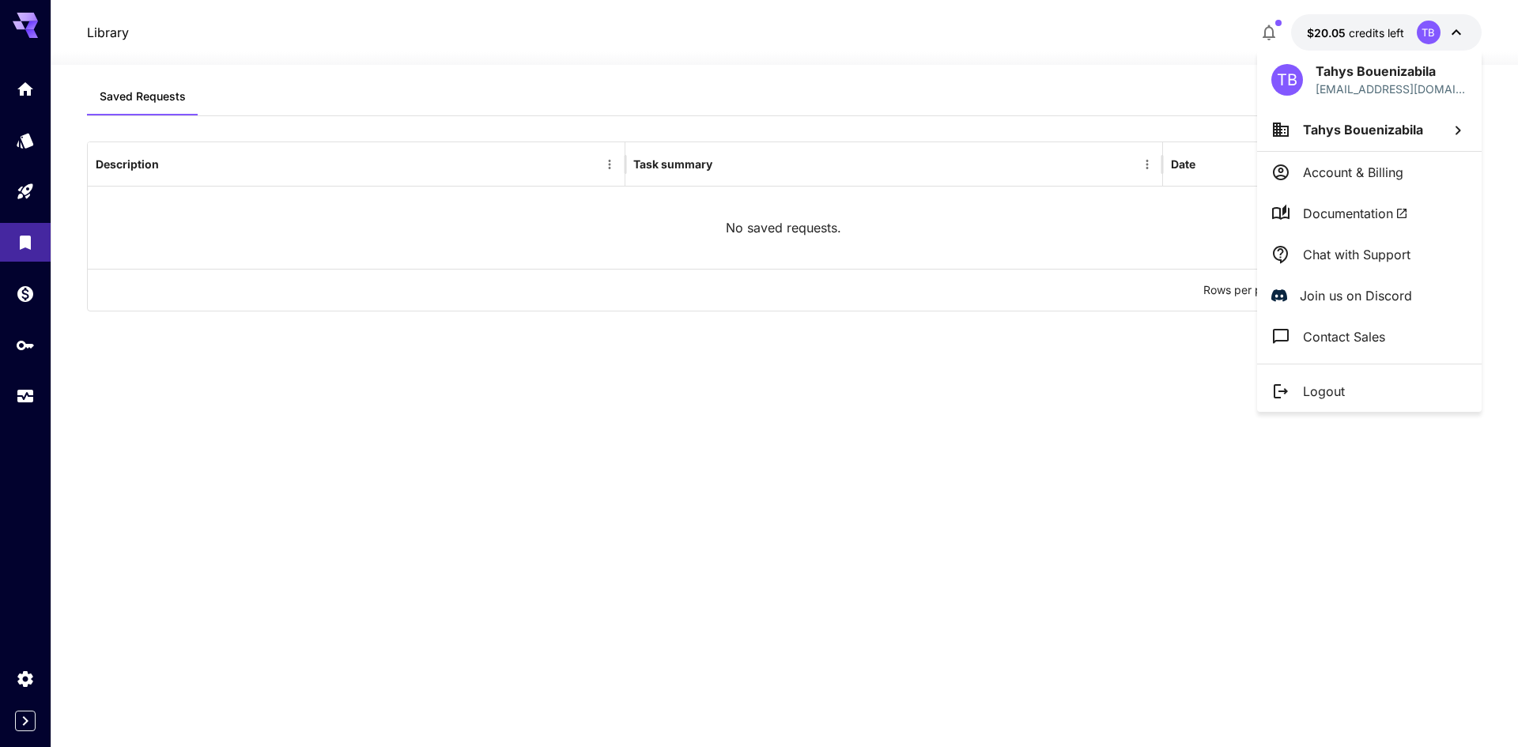
drag, startPoint x: 933, startPoint y: 390, endPoint x: 985, endPoint y: 389, distance: 52.2
click at [941, 394] on div at bounding box center [759, 373] width 1518 height 747
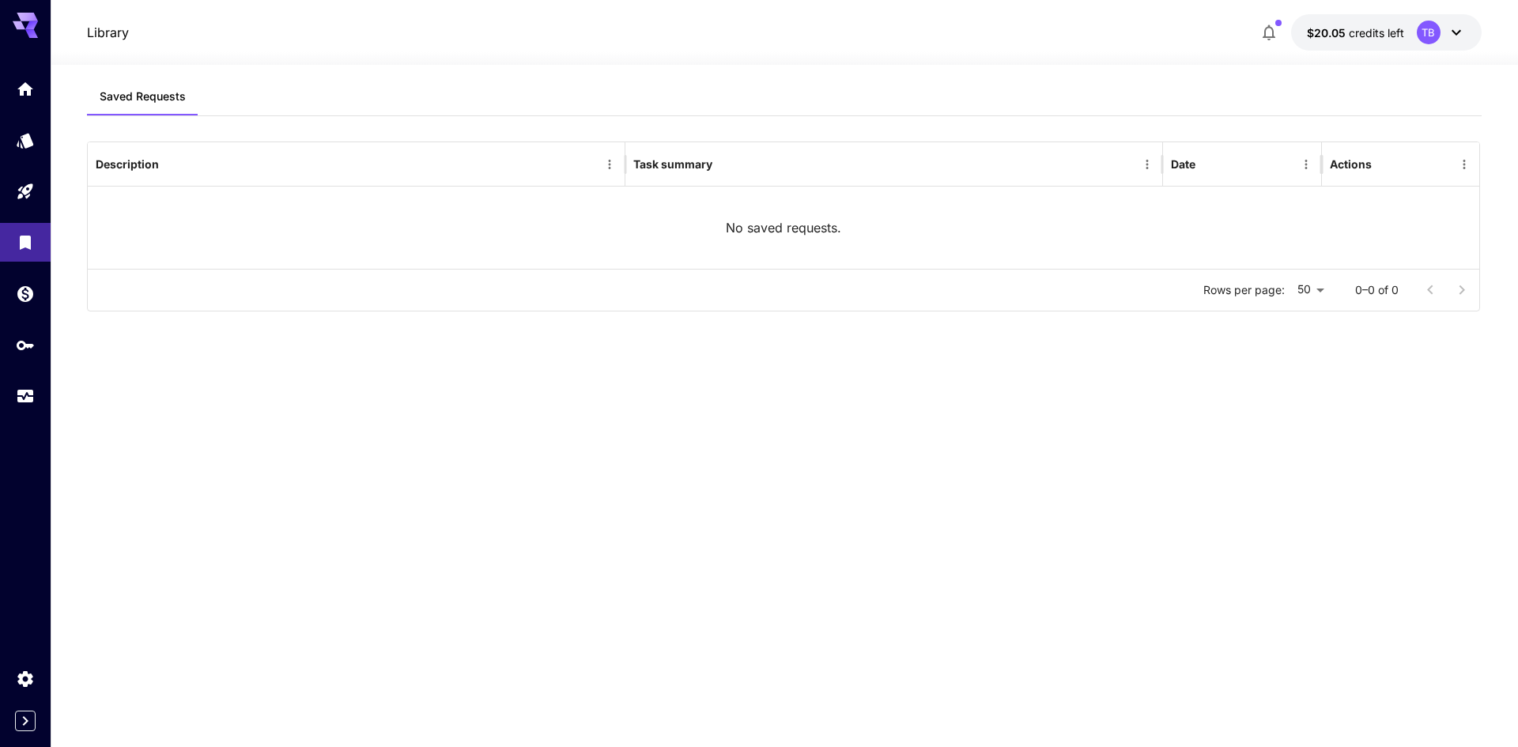
click at [1445, 35] on div "TB" at bounding box center [1441, 33] width 49 height 24
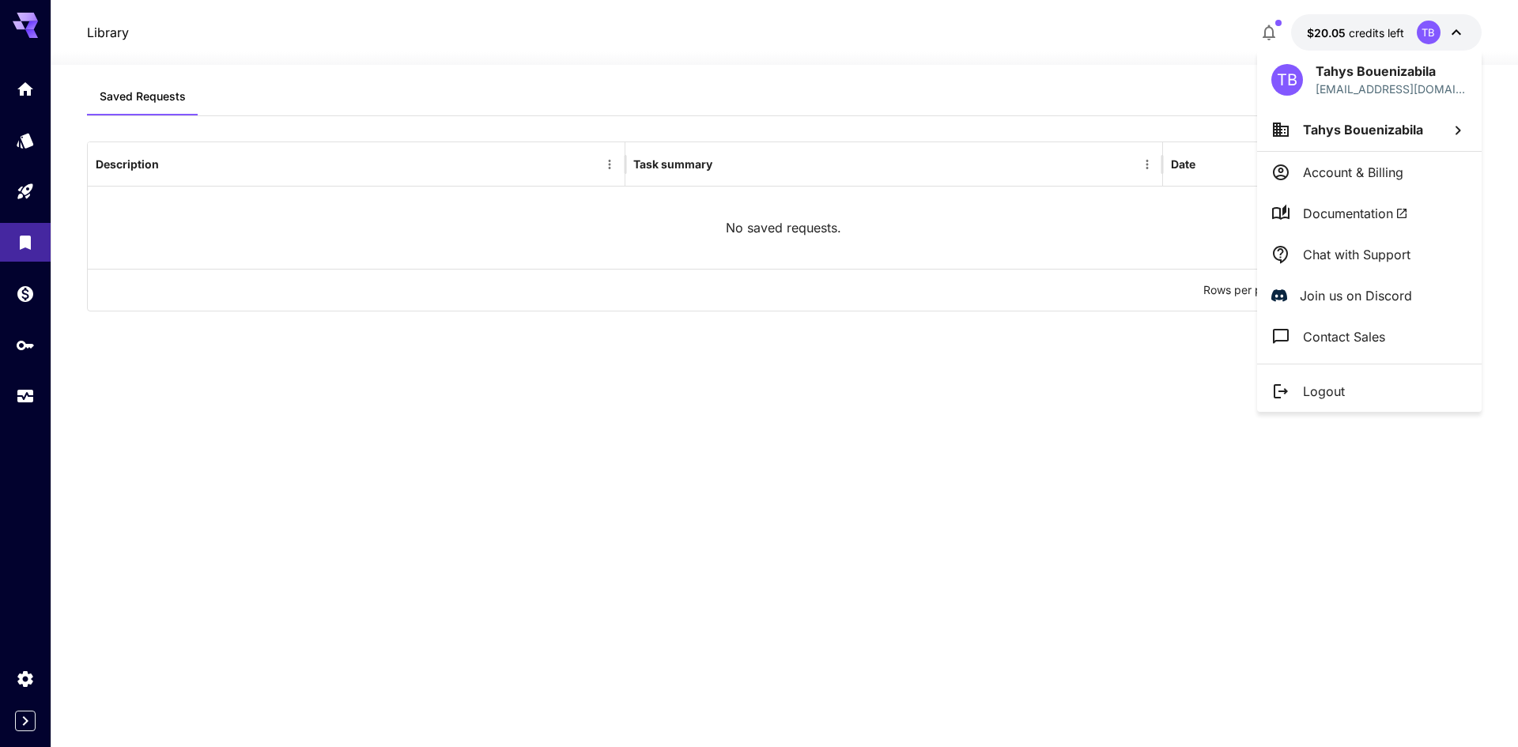
click at [1265, 40] on div at bounding box center [759, 373] width 1518 height 747
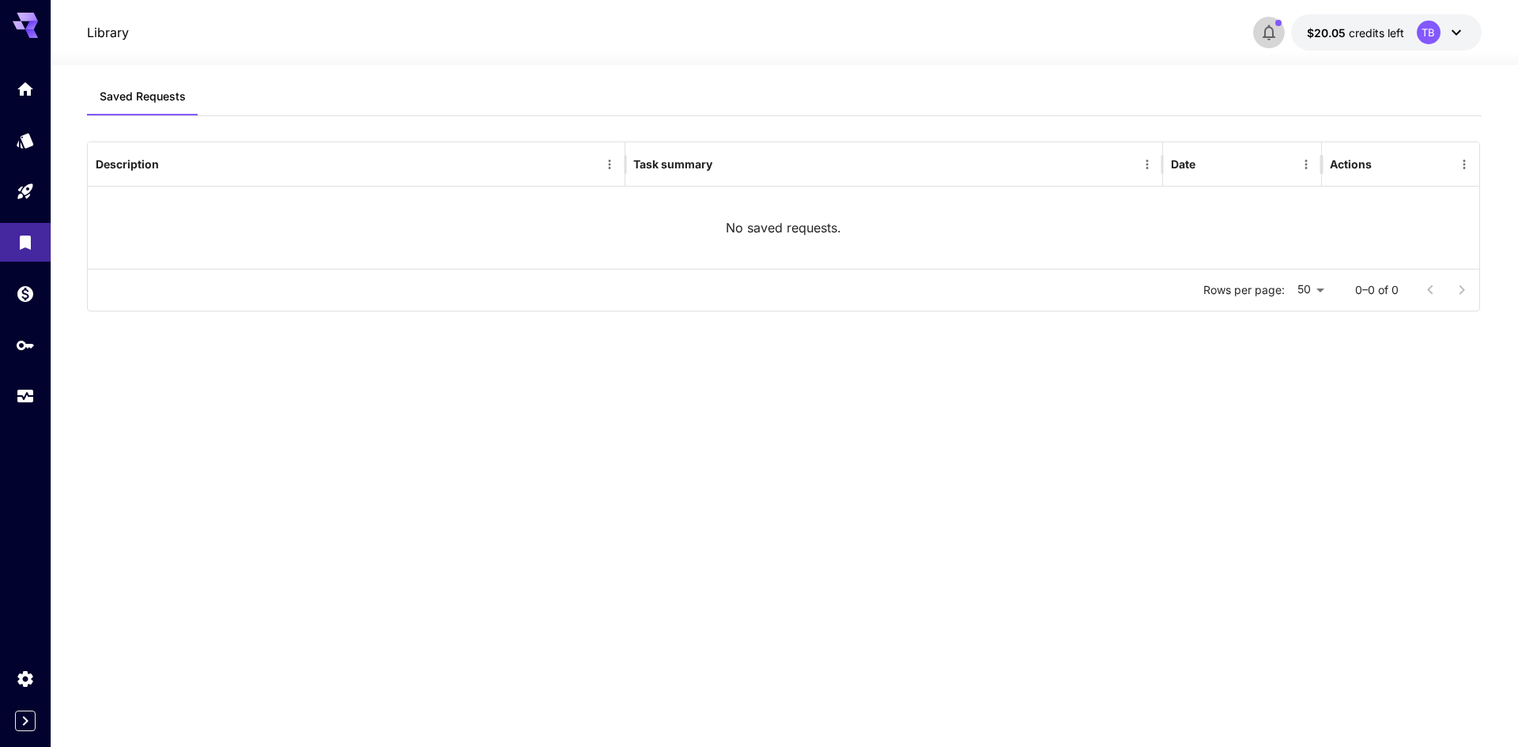
click at [1272, 32] on icon "button" at bounding box center [1268, 32] width 19 height 19
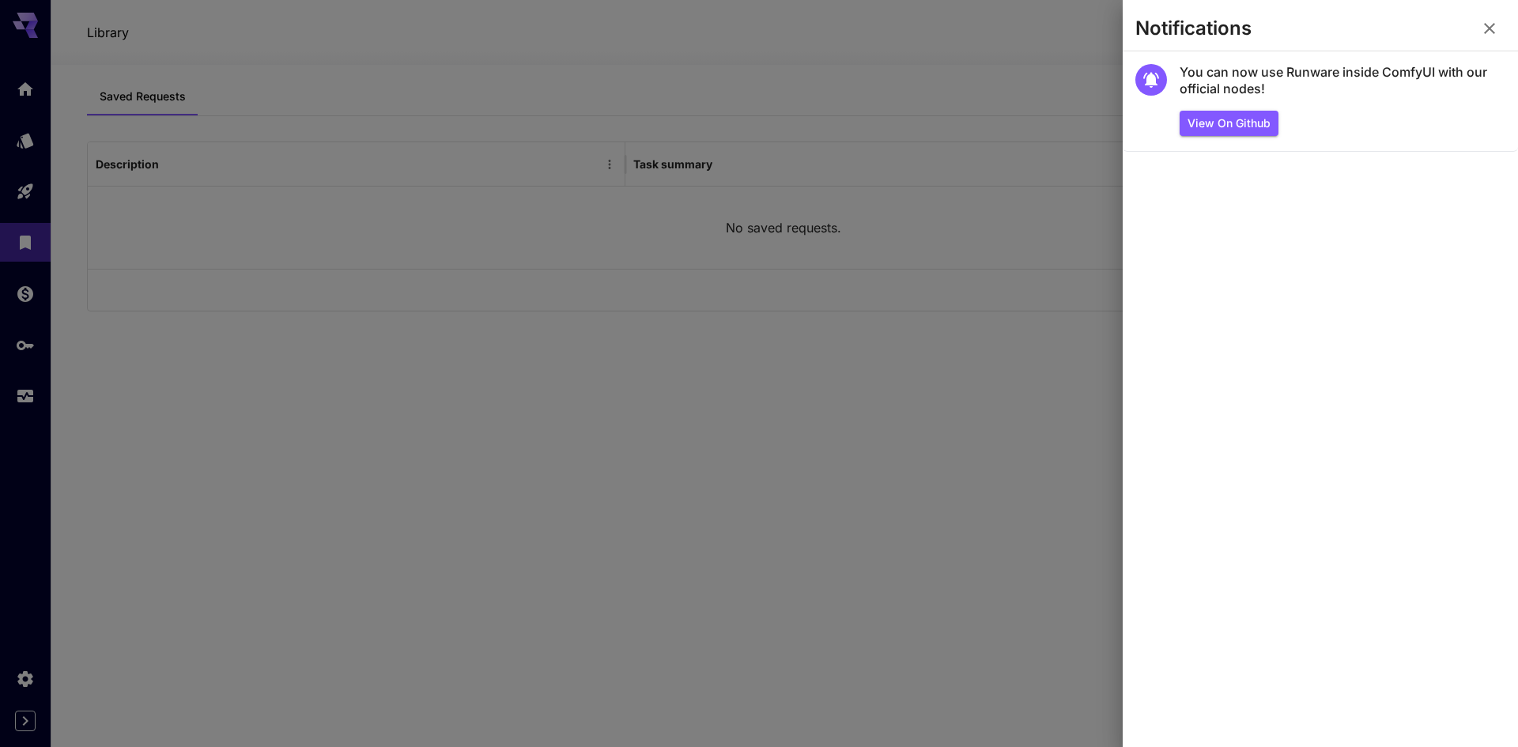
drag, startPoint x: 1496, startPoint y: 29, endPoint x: 834, endPoint y: 149, distance: 672.5
click at [1496, 30] on icon "button" at bounding box center [1489, 28] width 19 height 19
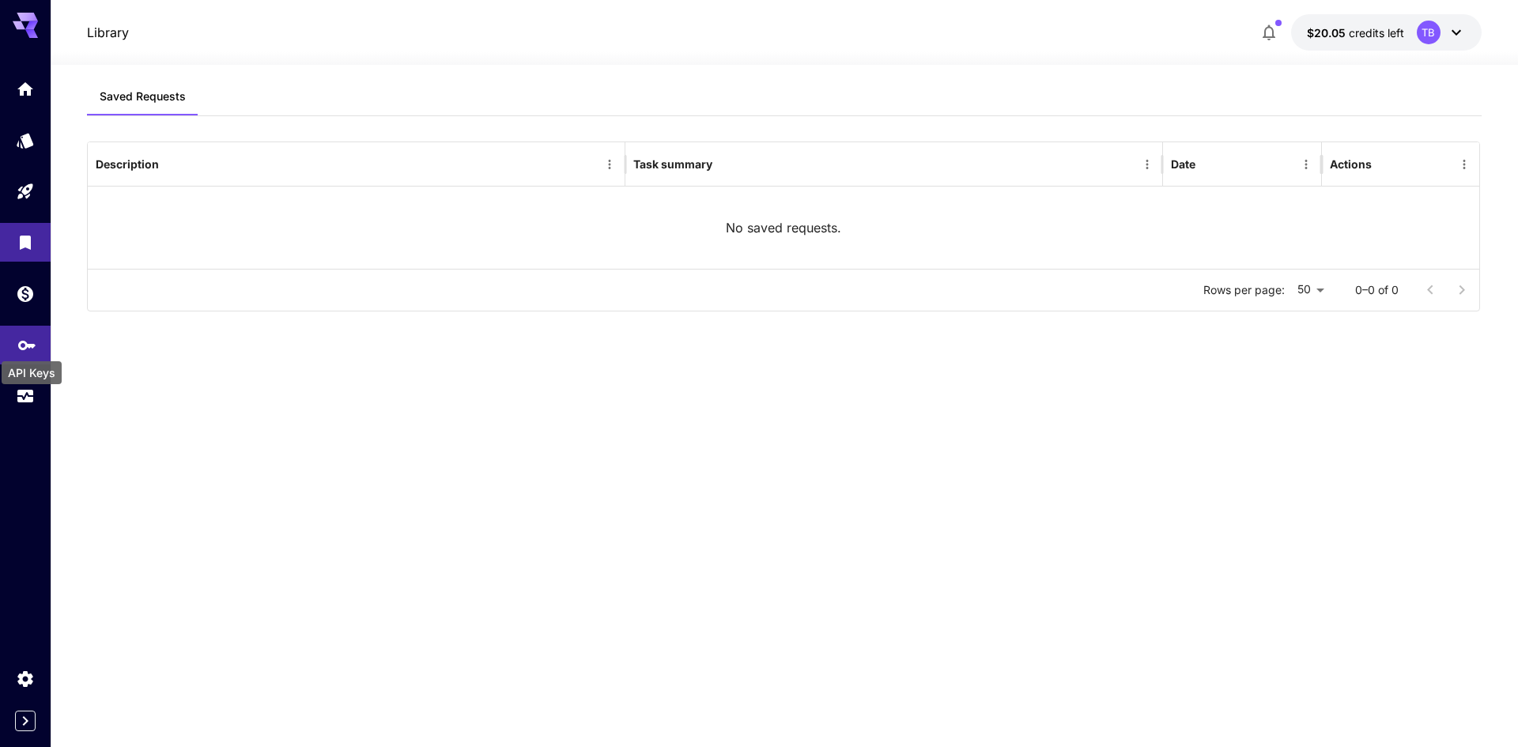
click at [18, 330] on link at bounding box center [25, 345] width 51 height 39
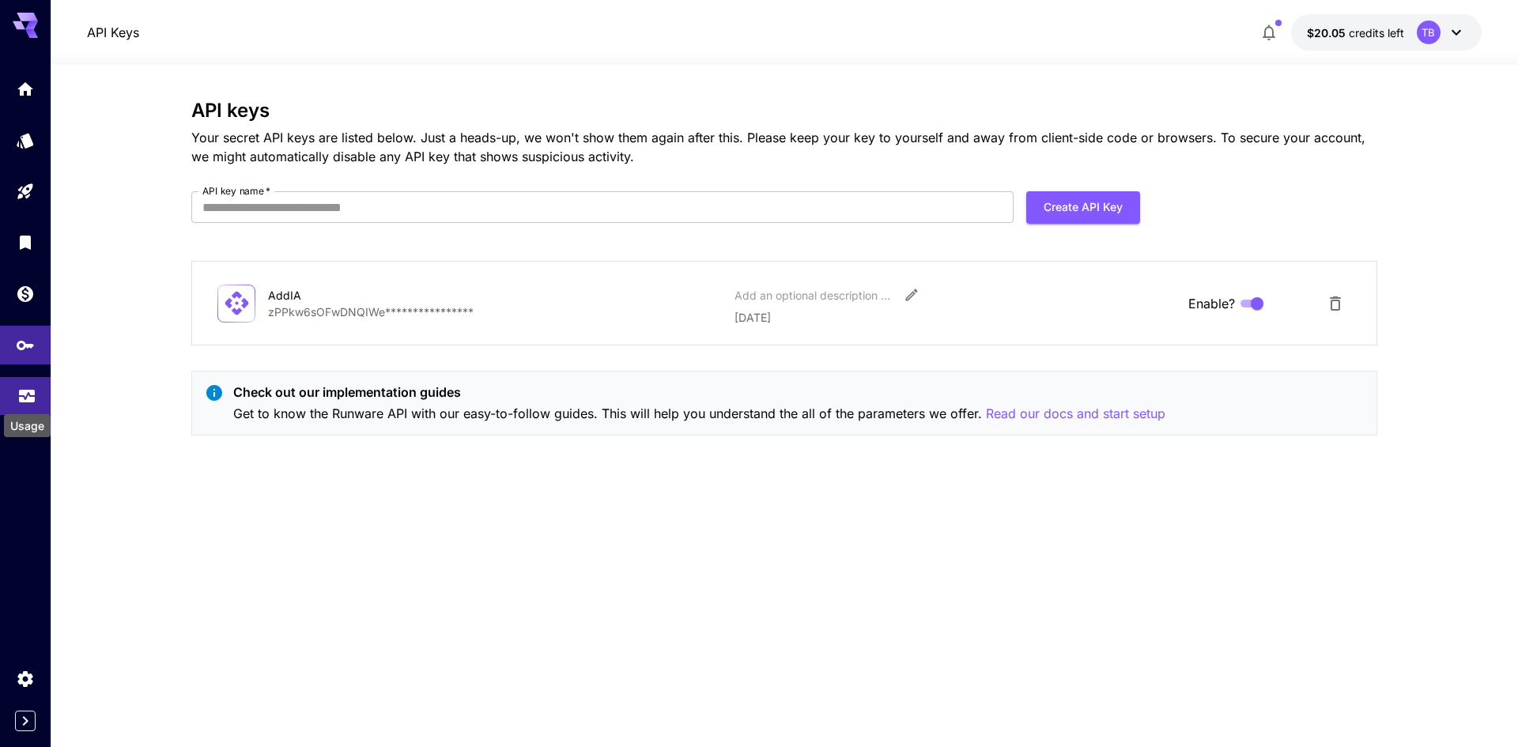
click at [29, 390] on icon "Usage" at bounding box center [27, 389] width 16 height 8
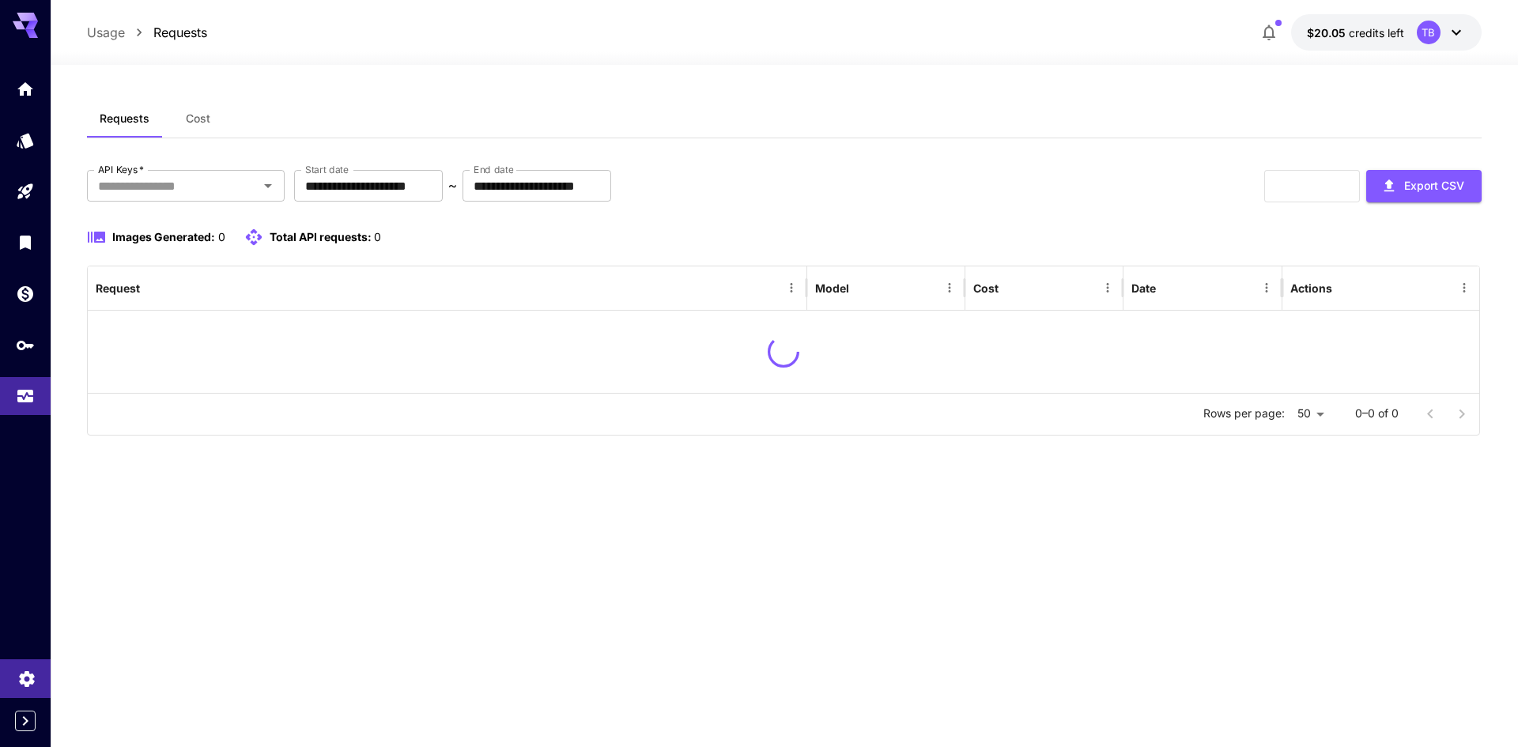
click at [15, 671] on link at bounding box center [25, 678] width 51 height 39
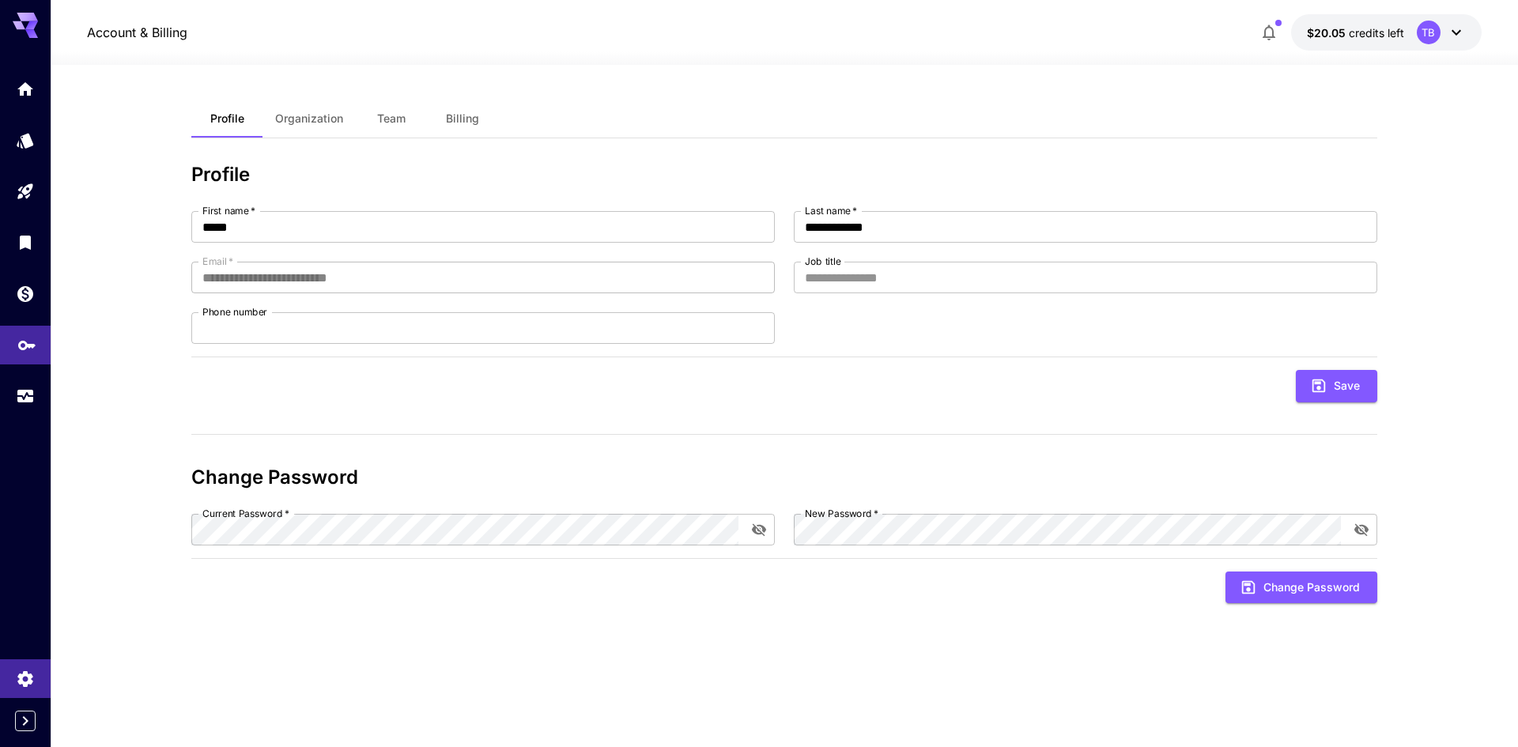
click at [18, 342] on icon "API Keys" at bounding box center [26, 339] width 17 height 9
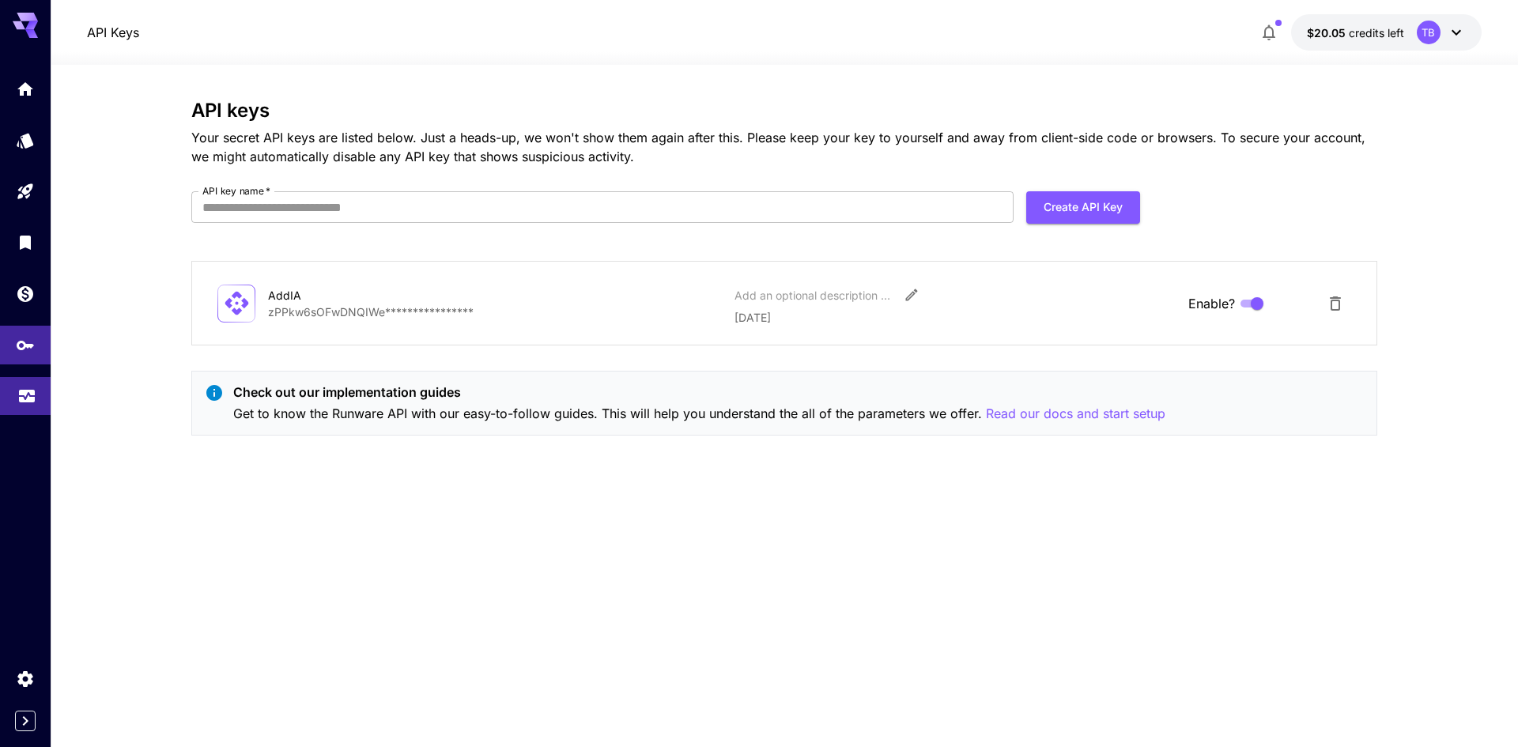
click at [13, 391] on link at bounding box center [25, 396] width 51 height 39
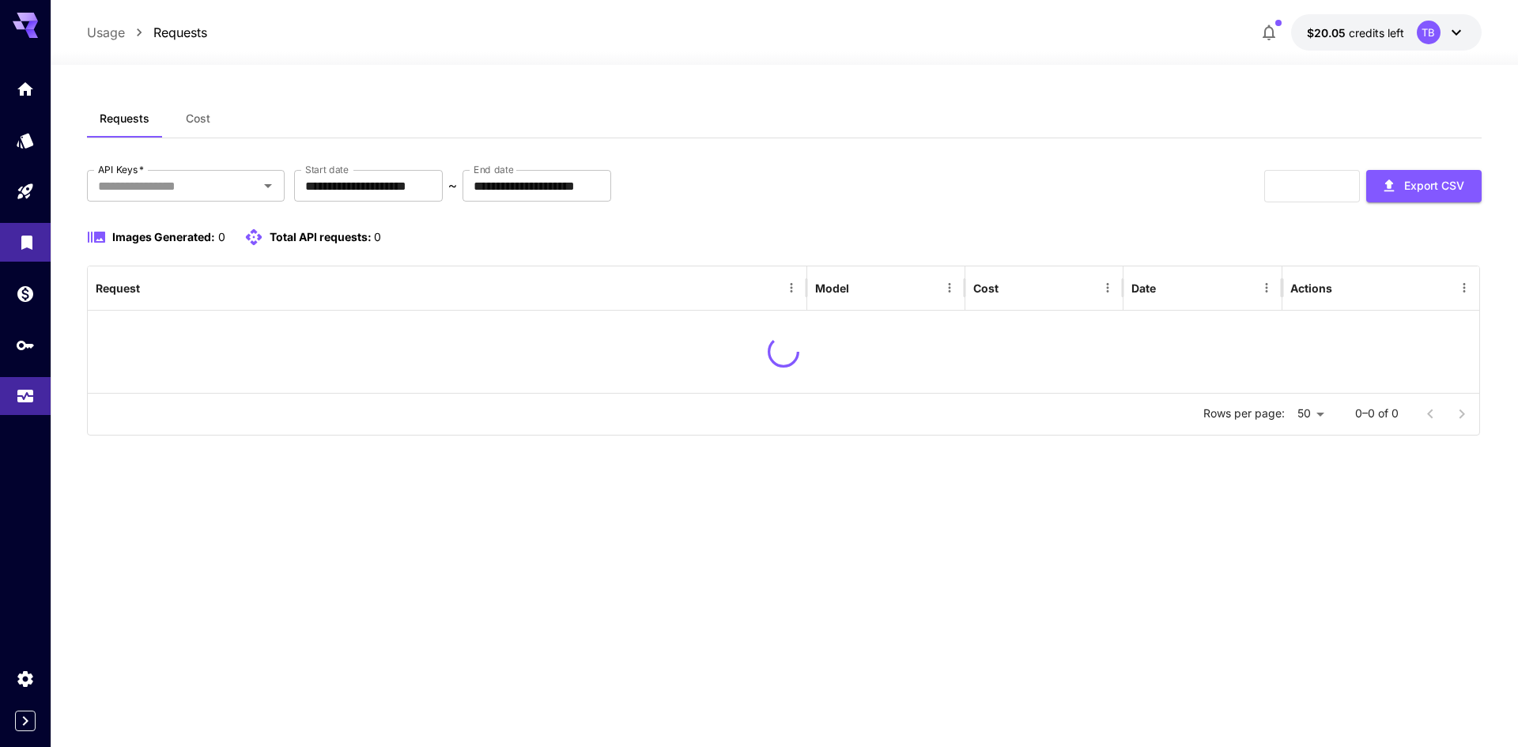
click at [23, 232] on icon "Library" at bounding box center [26, 237] width 19 height 19
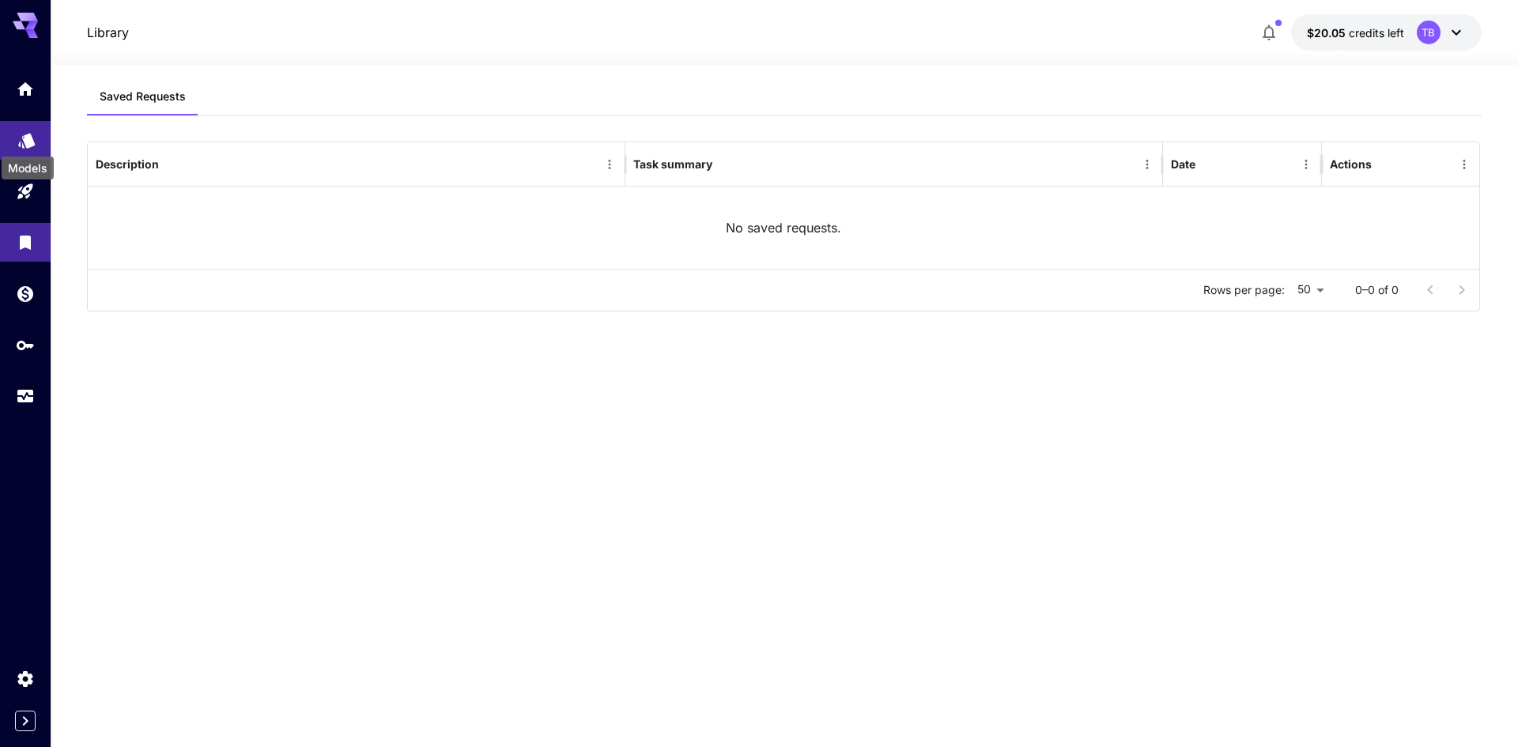
click at [25, 139] on icon "Models" at bounding box center [26, 135] width 17 height 15
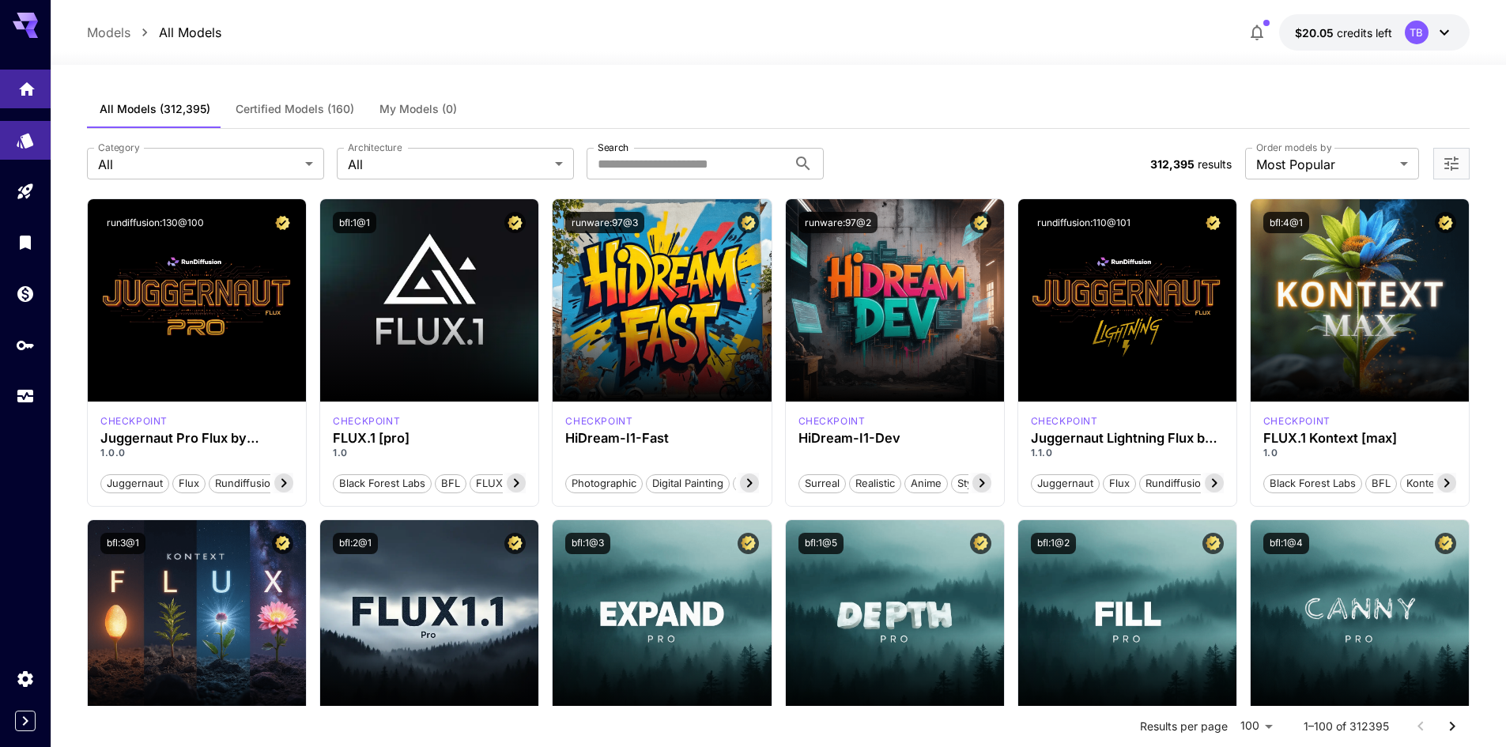
click at [36, 98] on link at bounding box center [25, 89] width 51 height 39
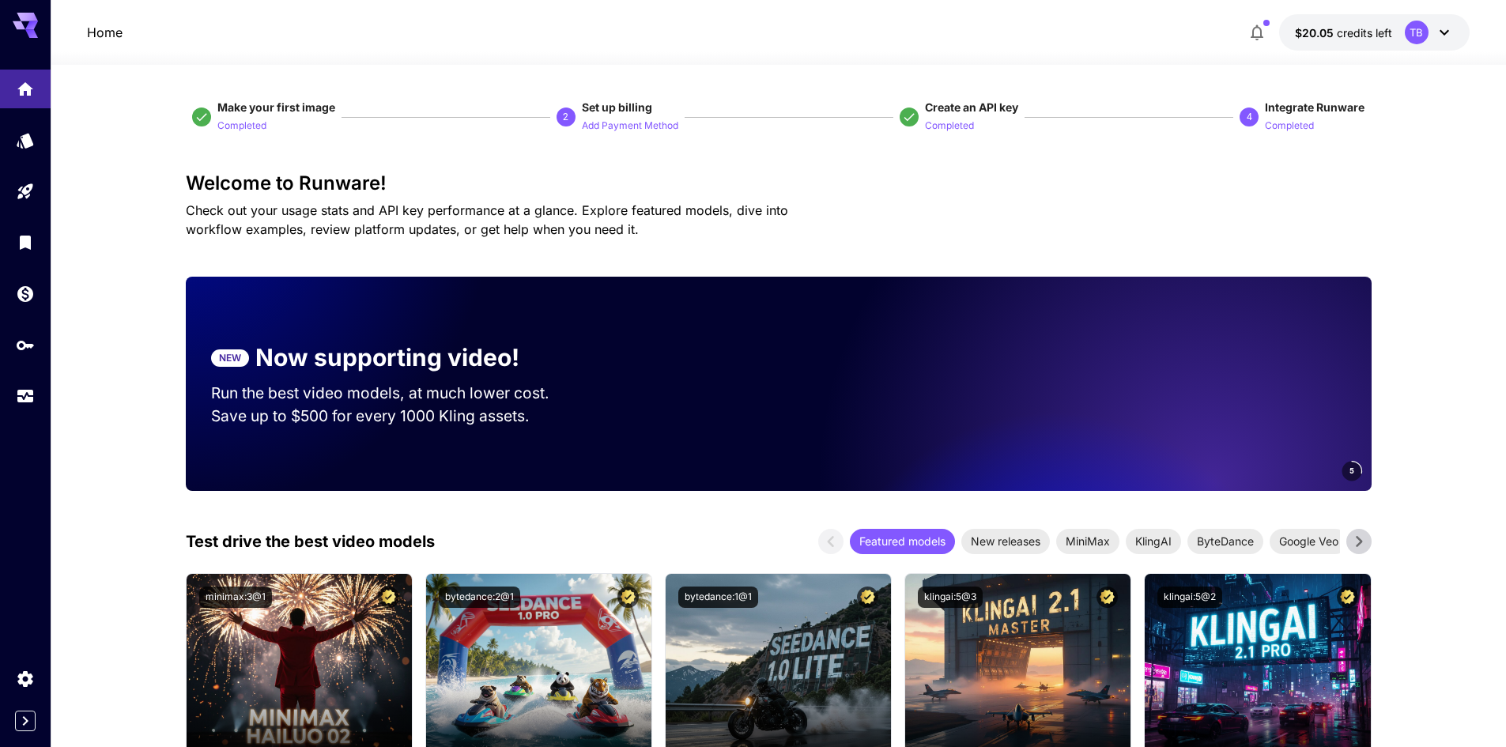
click at [644, 128] on p "Add Payment Method" at bounding box center [630, 126] width 96 height 15
click at [1275, 125] on p "Completed" at bounding box center [1289, 126] width 49 height 15
click at [1301, 126] on p "Completed" at bounding box center [1289, 126] width 49 height 15
click at [1285, 107] on span "Integrate Runware" at bounding box center [1315, 106] width 100 height 13
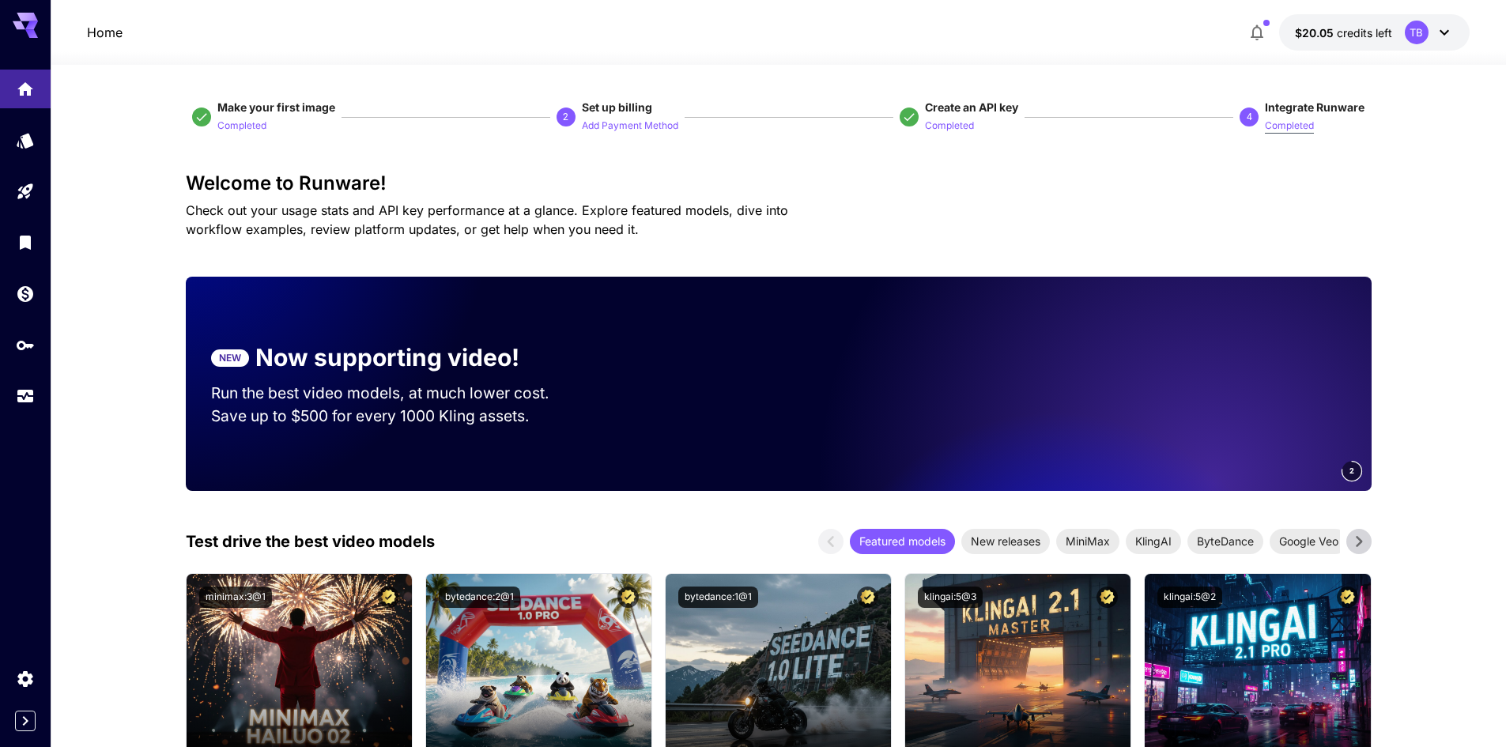
click at [1277, 124] on p "Completed" at bounding box center [1289, 126] width 49 height 15
click at [1276, 124] on p "Completed" at bounding box center [1289, 126] width 49 height 15
click at [582, 104] on span "2 Set up billing Add Payment Method" at bounding box center [618, 117] width 122 height 35
click at [610, 120] on p "Add Payment Method" at bounding box center [630, 126] width 96 height 15
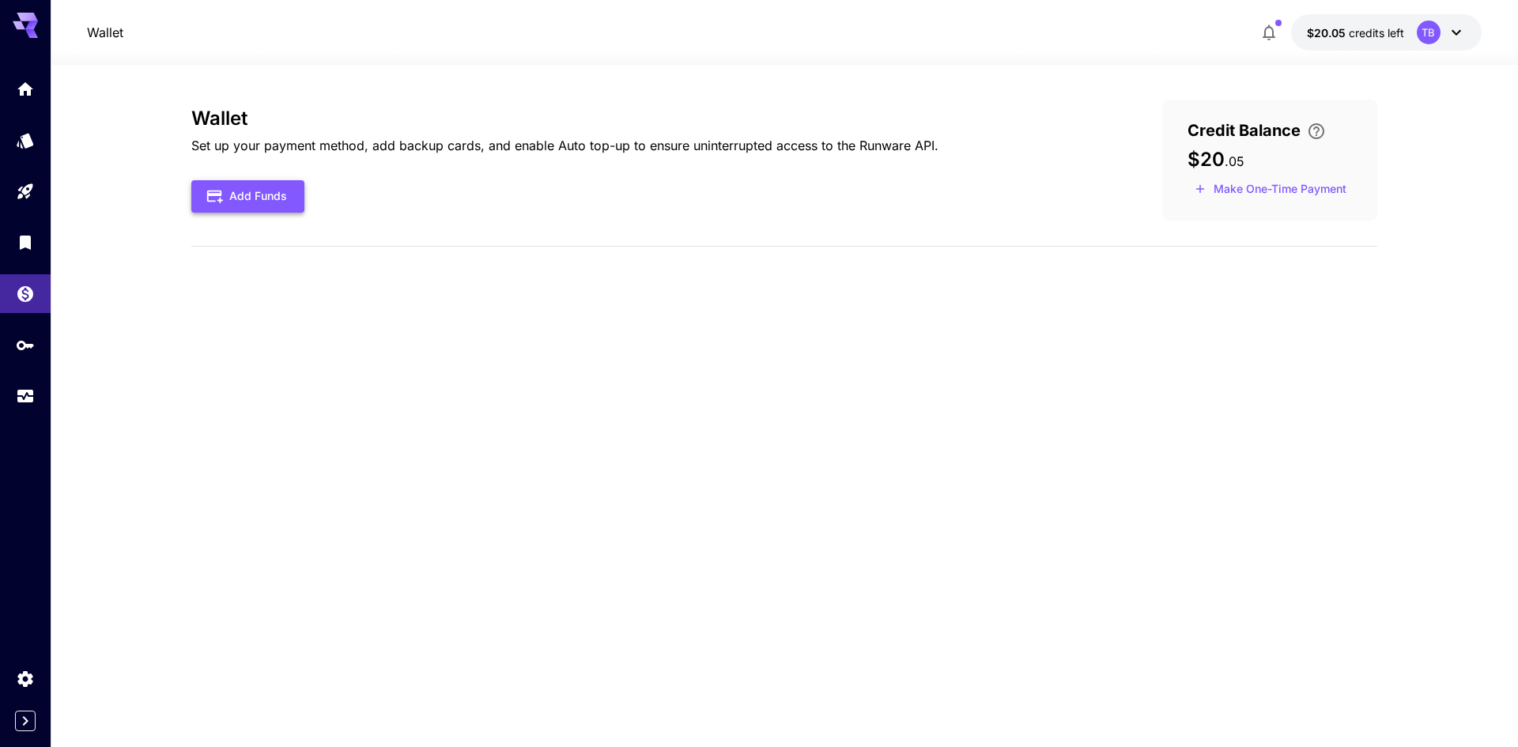
click at [254, 193] on button "Add Funds" at bounding box center [247, 196] width 113 height 32
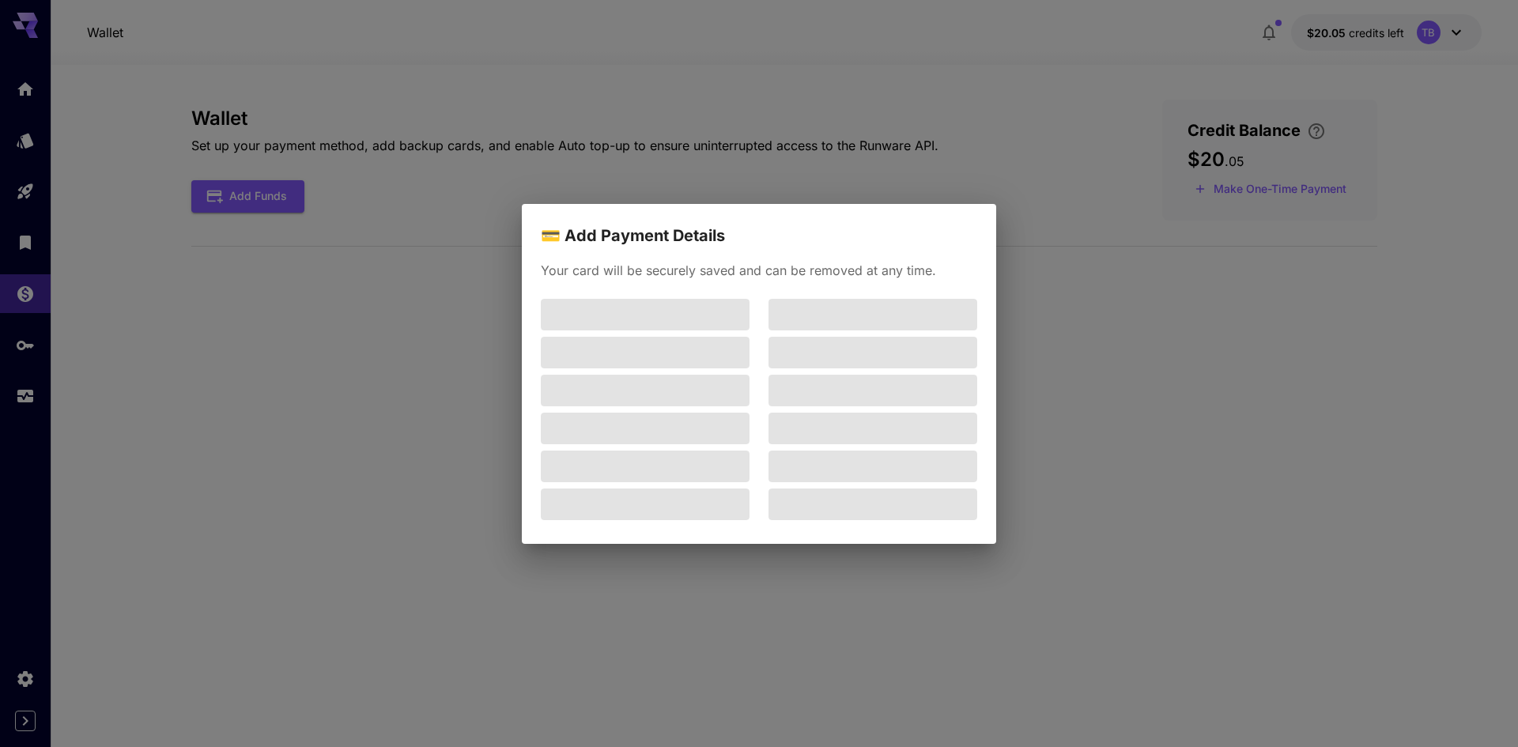
drag, startPoint x: 341, startPoint y: 256, endPoint x: 359, endPoint y: 277, distance: 27.4
click at [352, 273] on div "💳 Add Payment Details Your card will be securely saved and can be removed at an…" at bounding box center [759, 373] width 1518 height 747
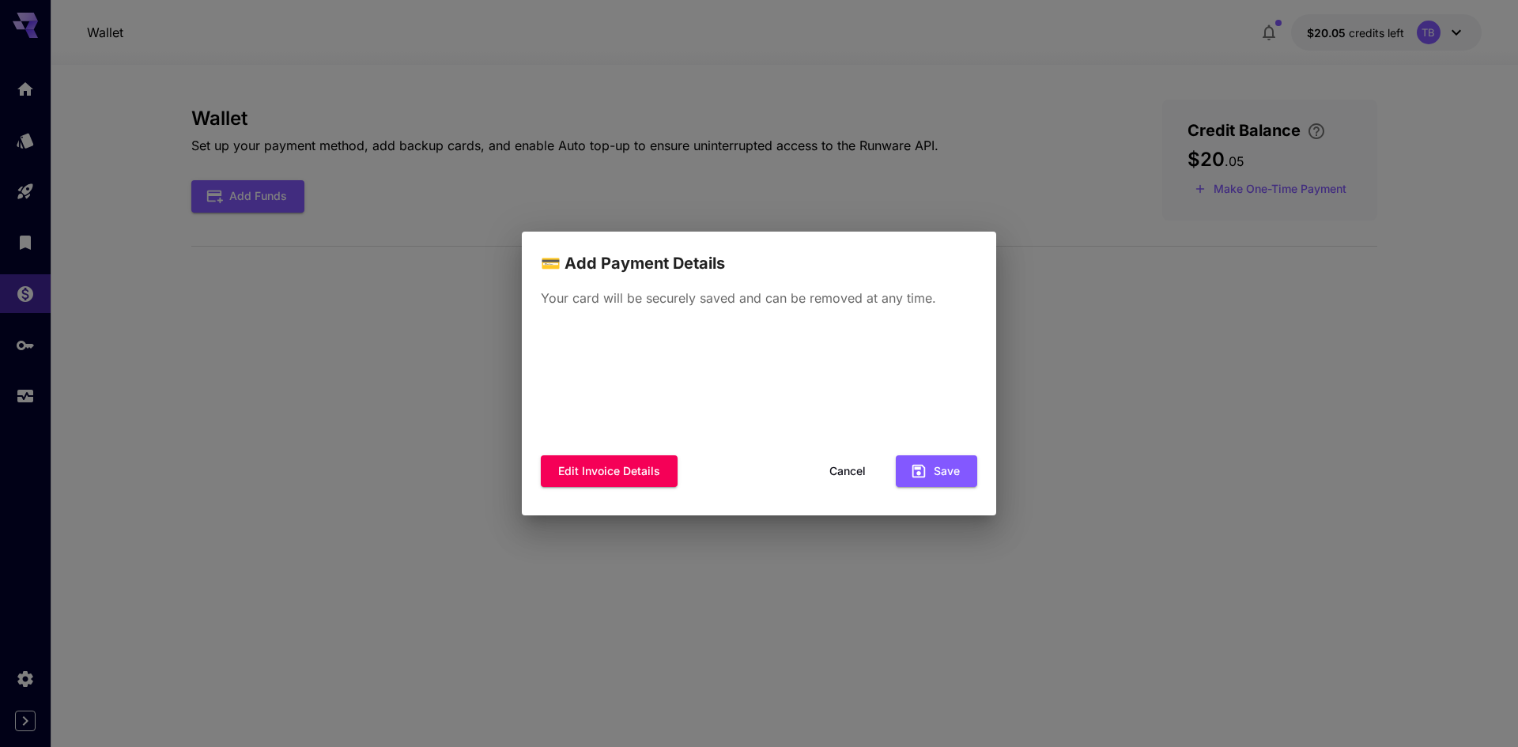
click at [847, 474] on button "Cancel" at bounding box center [847, 471] width 71 height 32
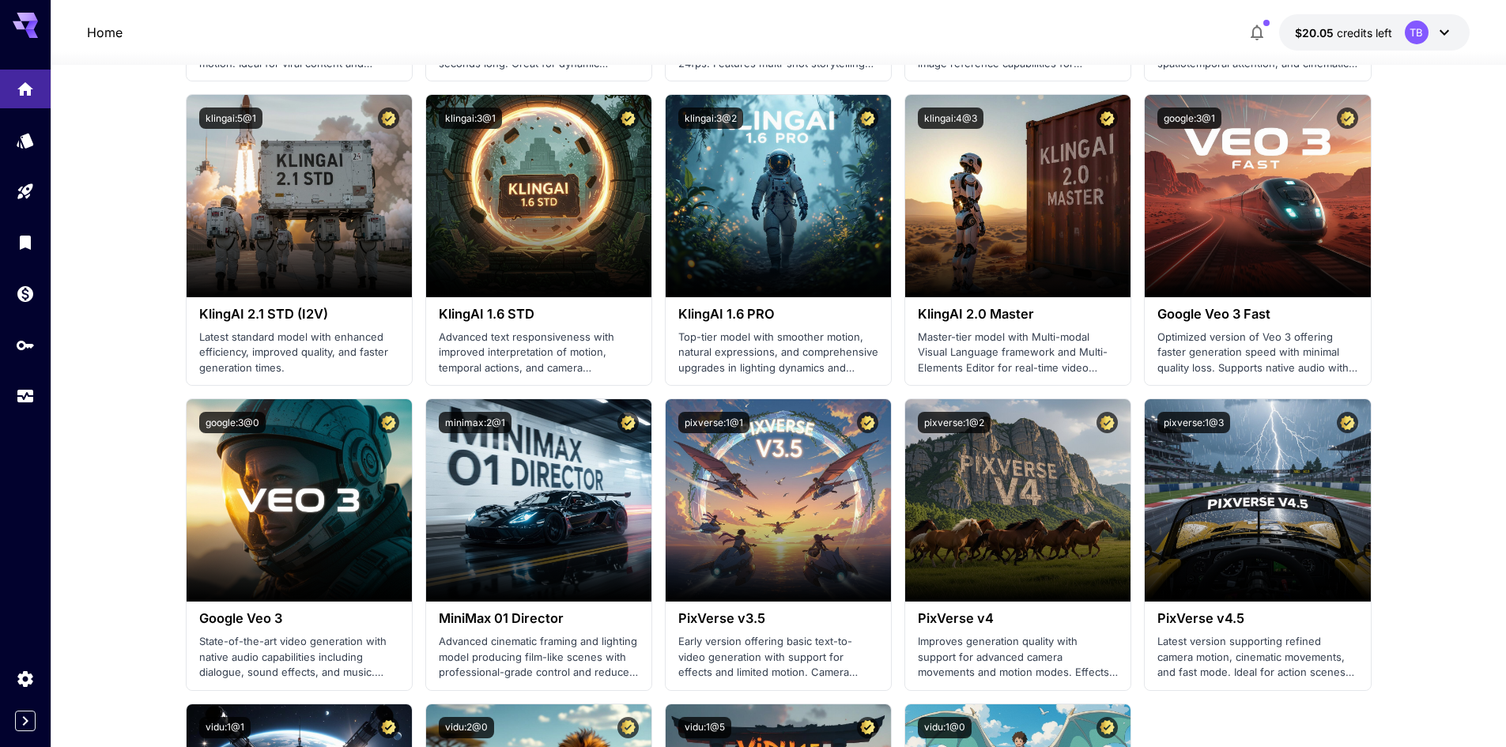
scroll to position [791, 0]
